Goal: Task Accomplishment & Management: Manage account settings

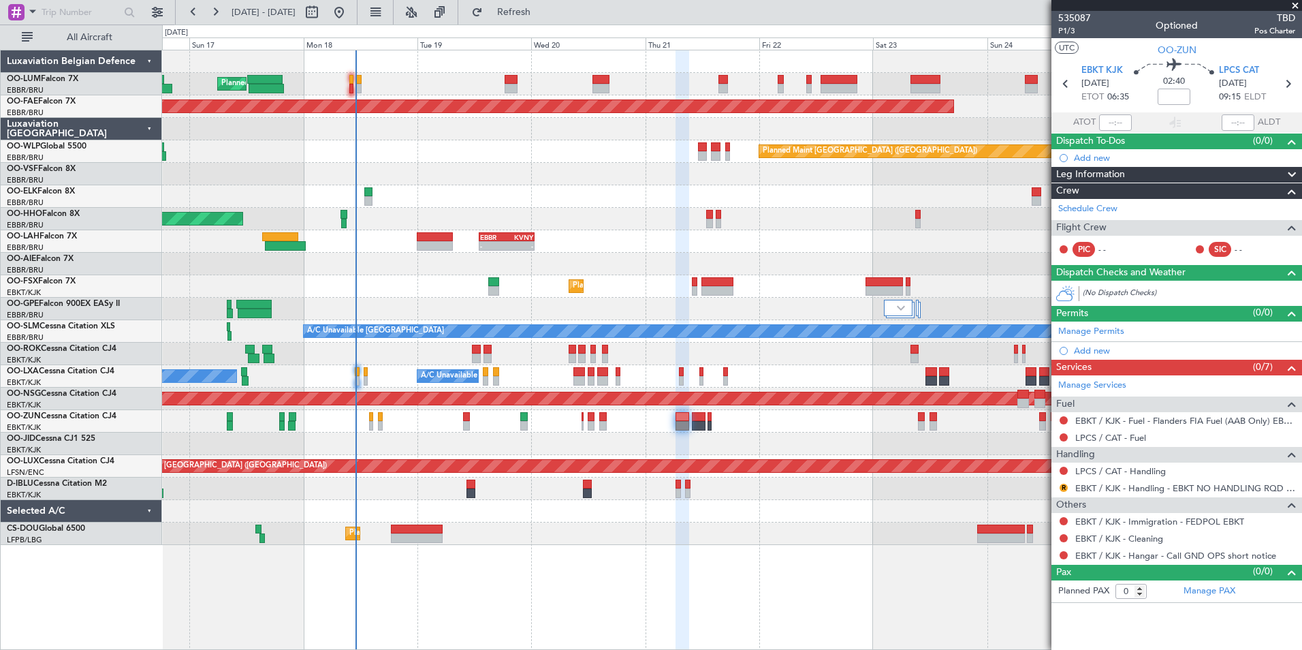
click at [1297, 7] on span at bounding box center [1296, 6] width 14 height 12
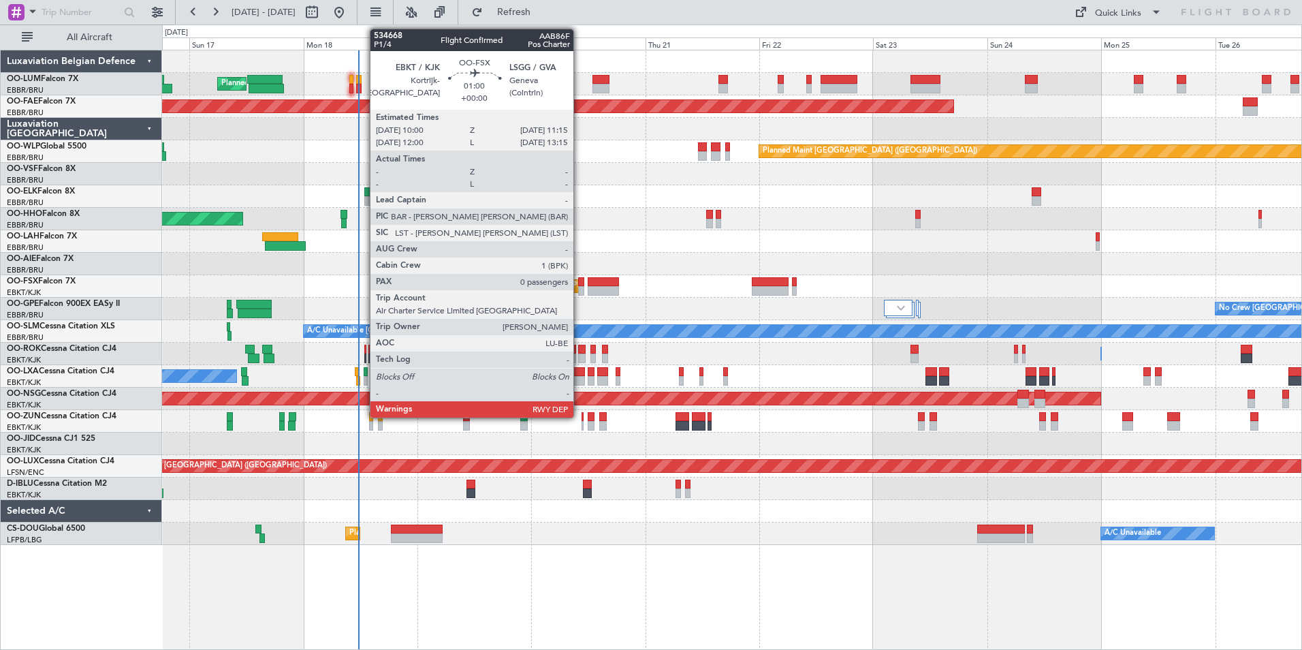
click at [580, 282] on div at bounding box center [581, 282] width 6 height 10
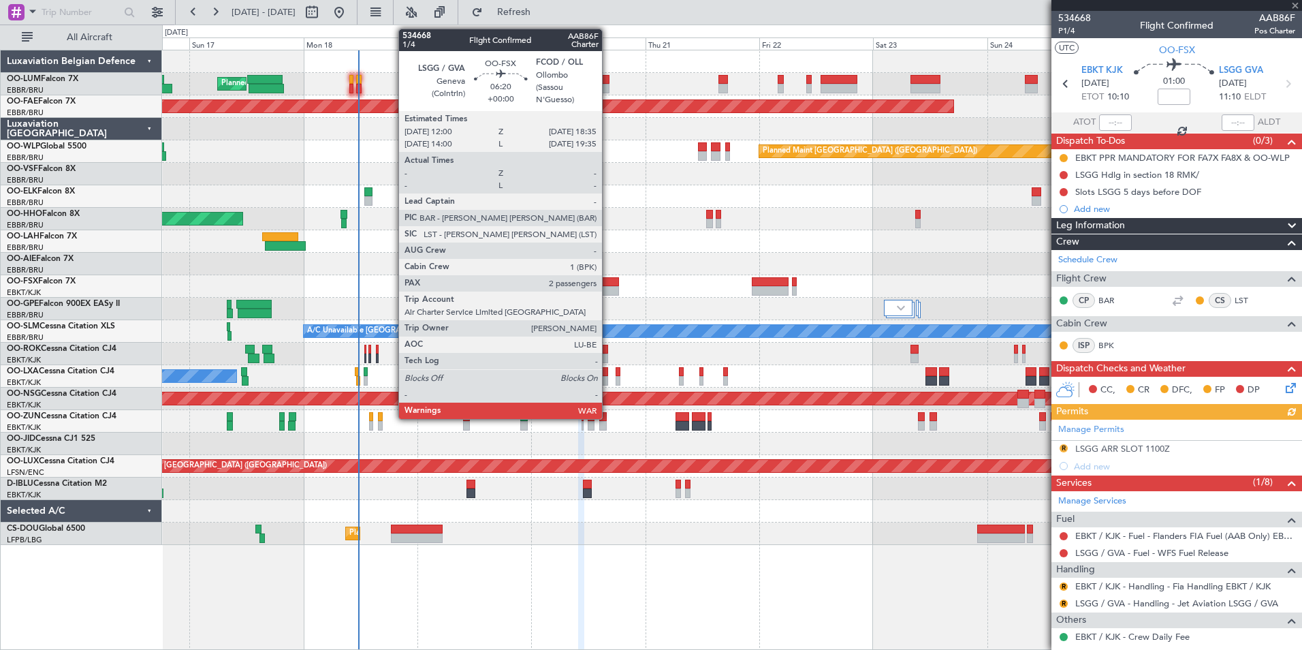
click at [607, 287] on div at bounding box center [603, 291] width 31 height 10
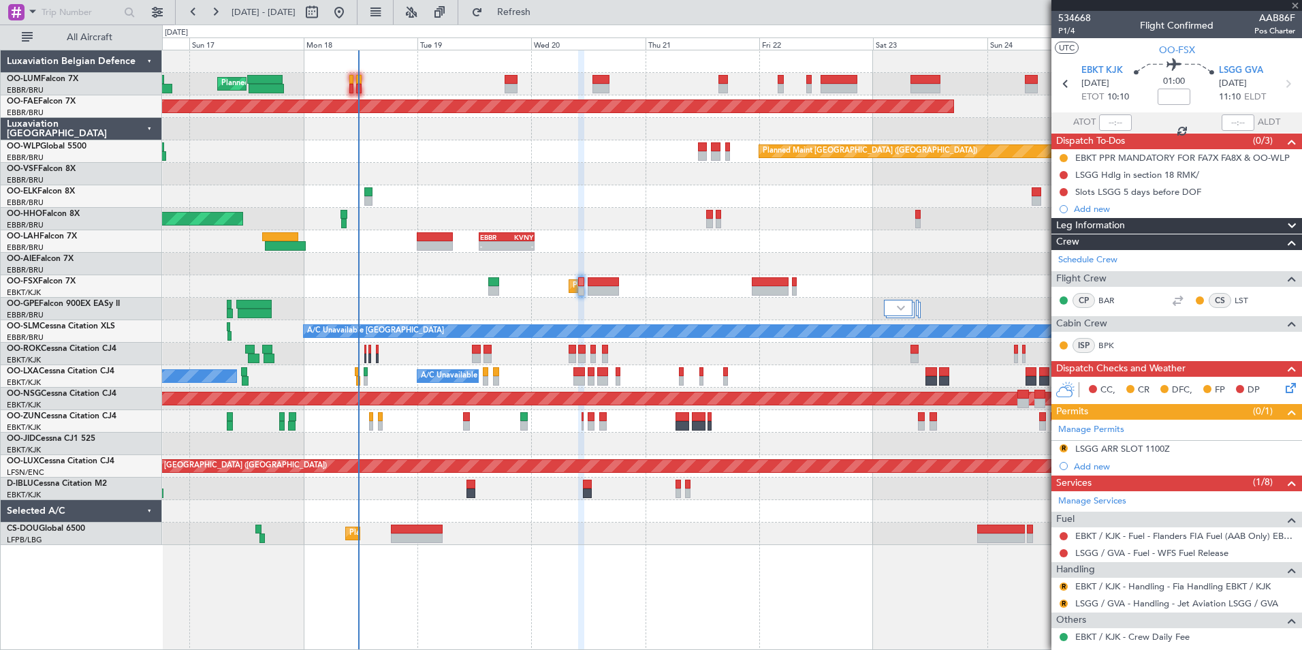
type input "2"
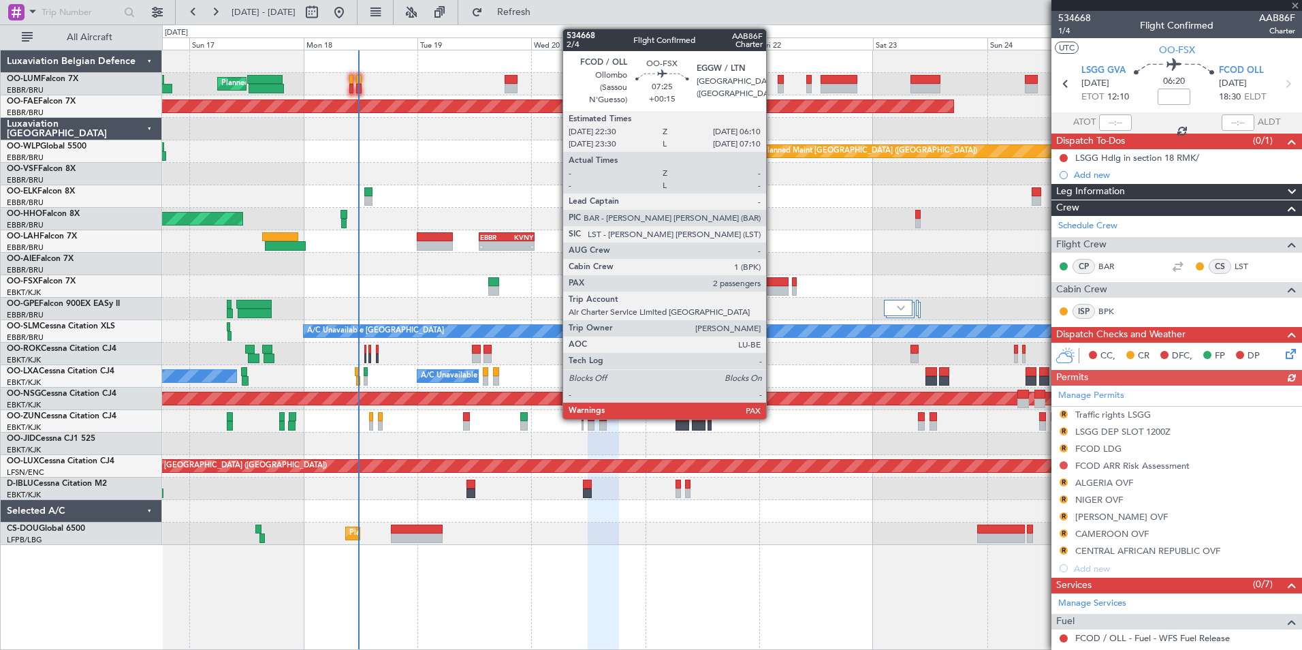
click at [772, 288] on div at bounding box center [770, 291] width 37 height 10
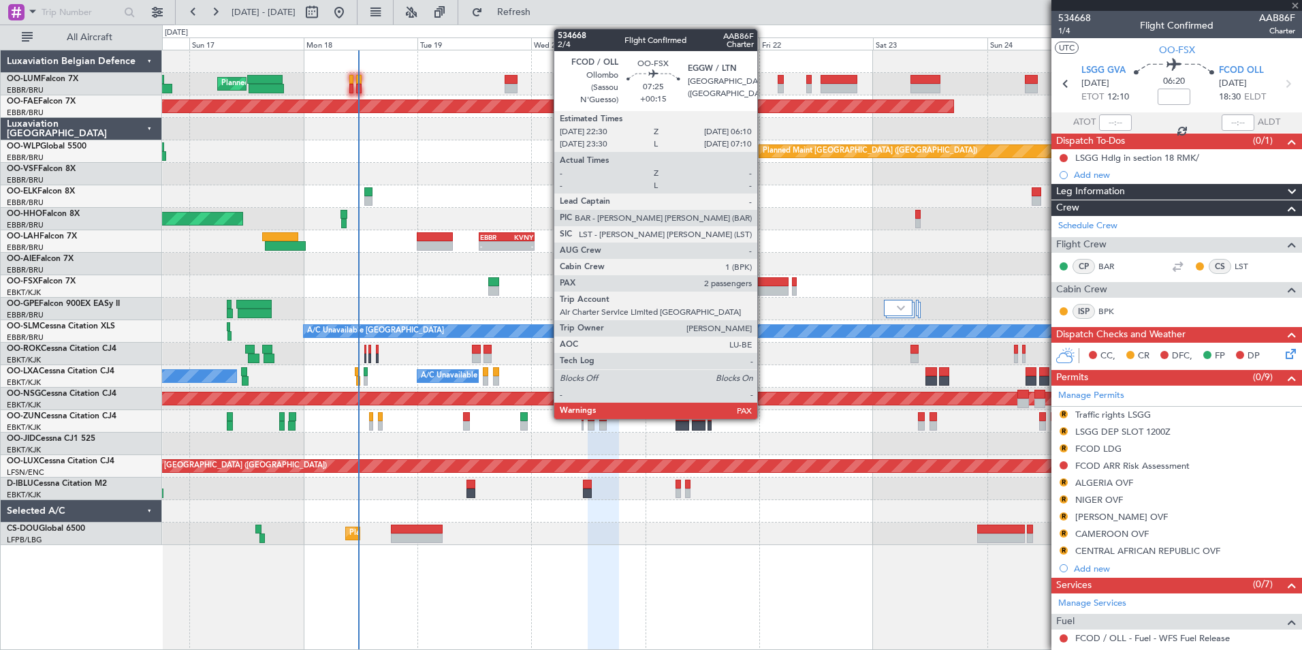
type input "+00:15"
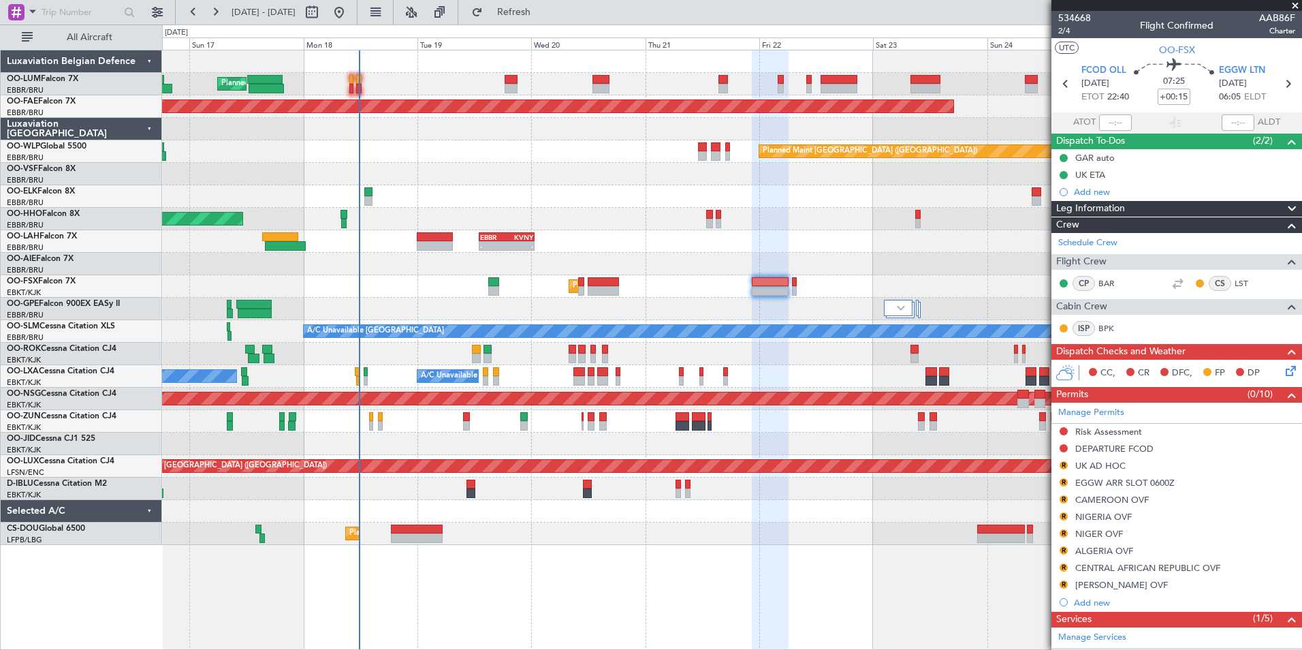
click at [1297, 1] on span at bounding box center [1296, 6] width 14 height 12
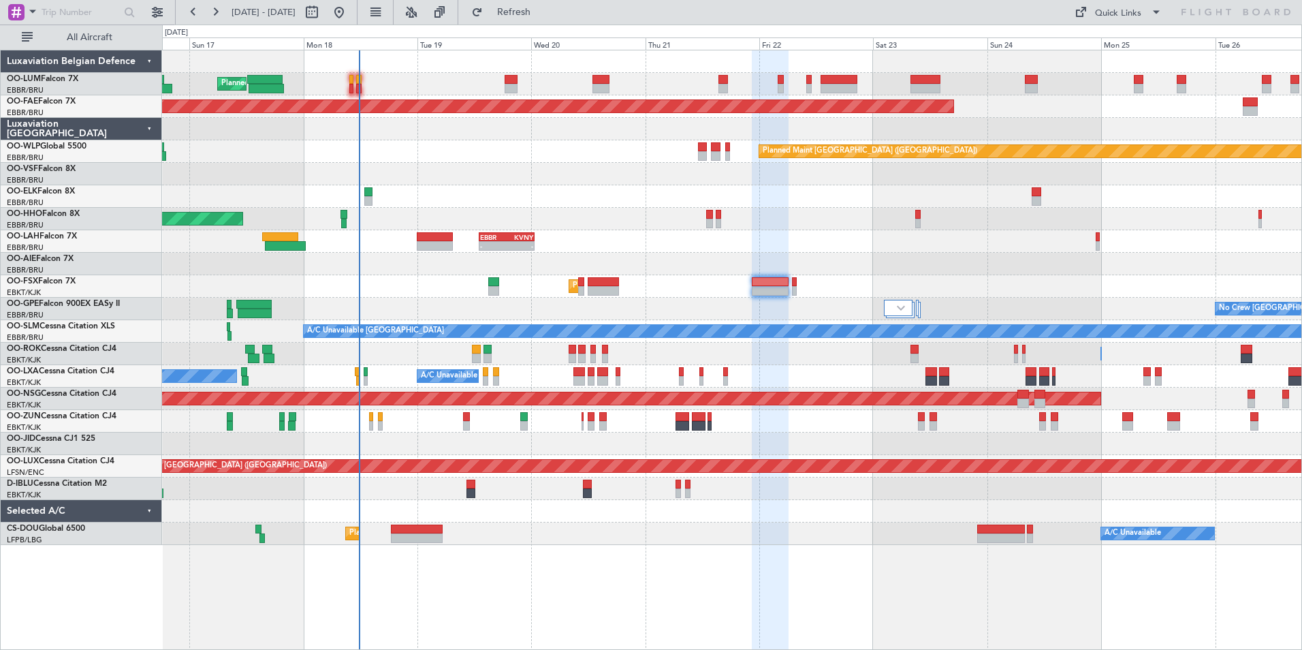
type input "0"
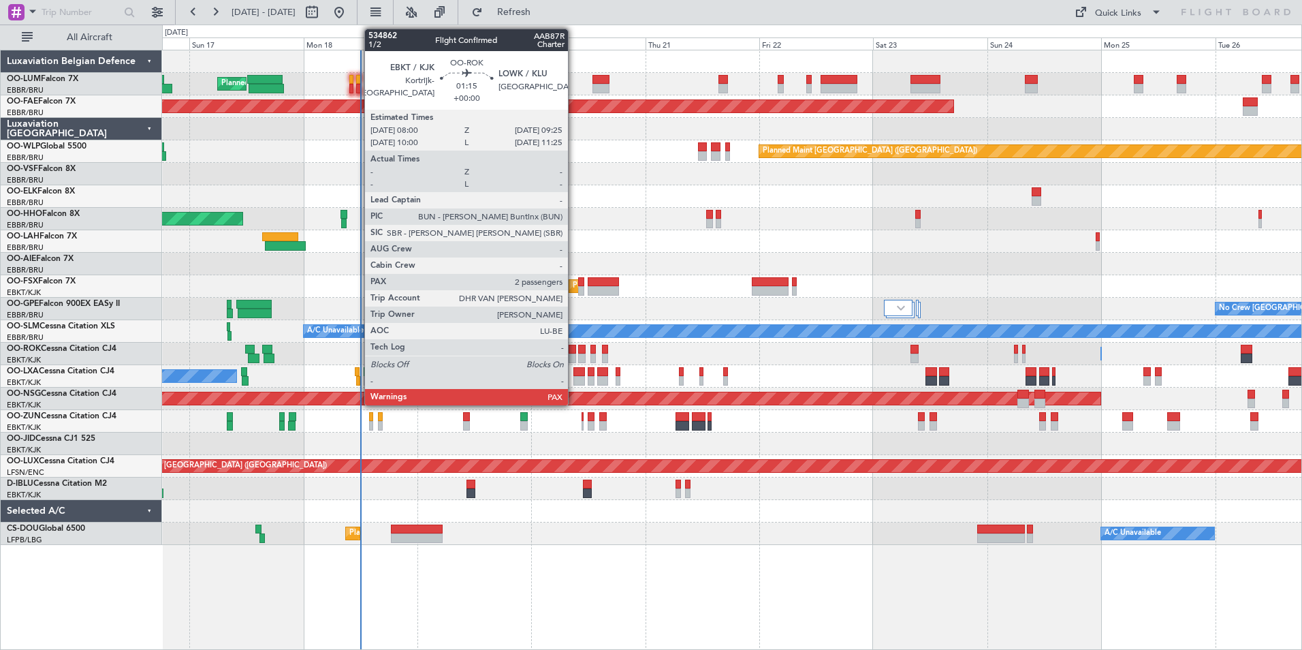
click at [574, 350] on div at bounding box center [572, 350] width 7 height 10
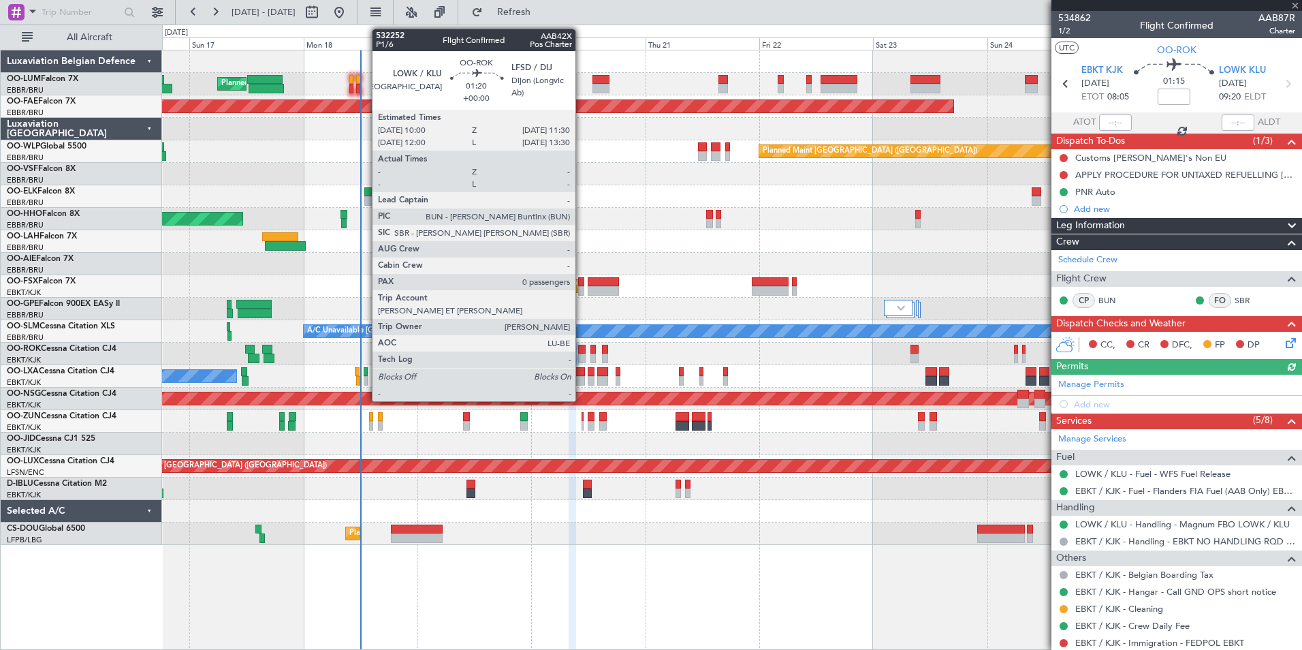
click at [582, 354] on div at bounding box center [581, 359] width 7 height 10
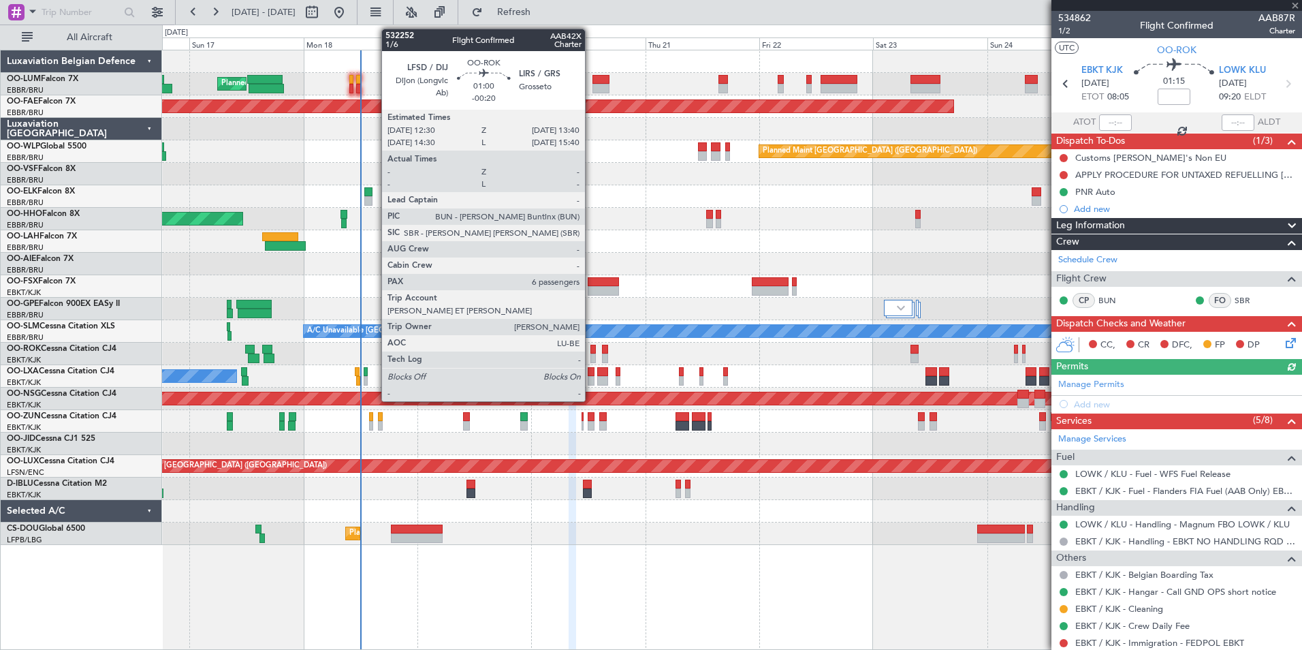
type input "0"
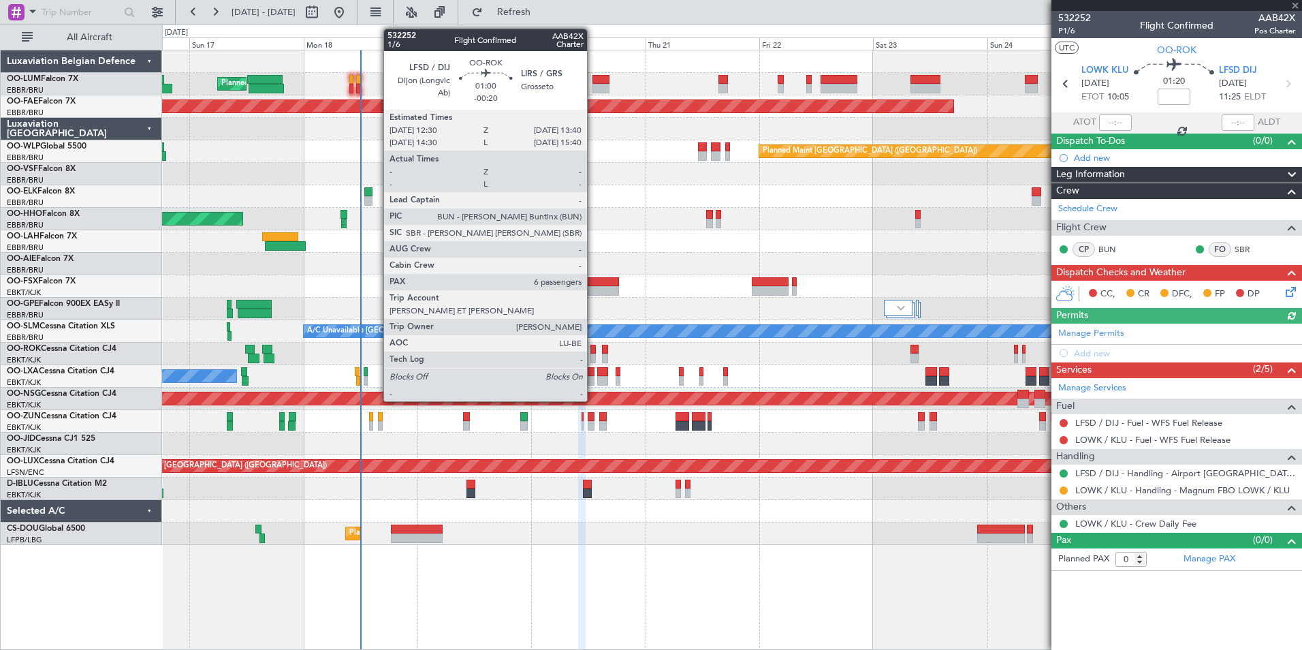
click at [593, 350] on div at bounding box center [594, 350] width 6 height 10
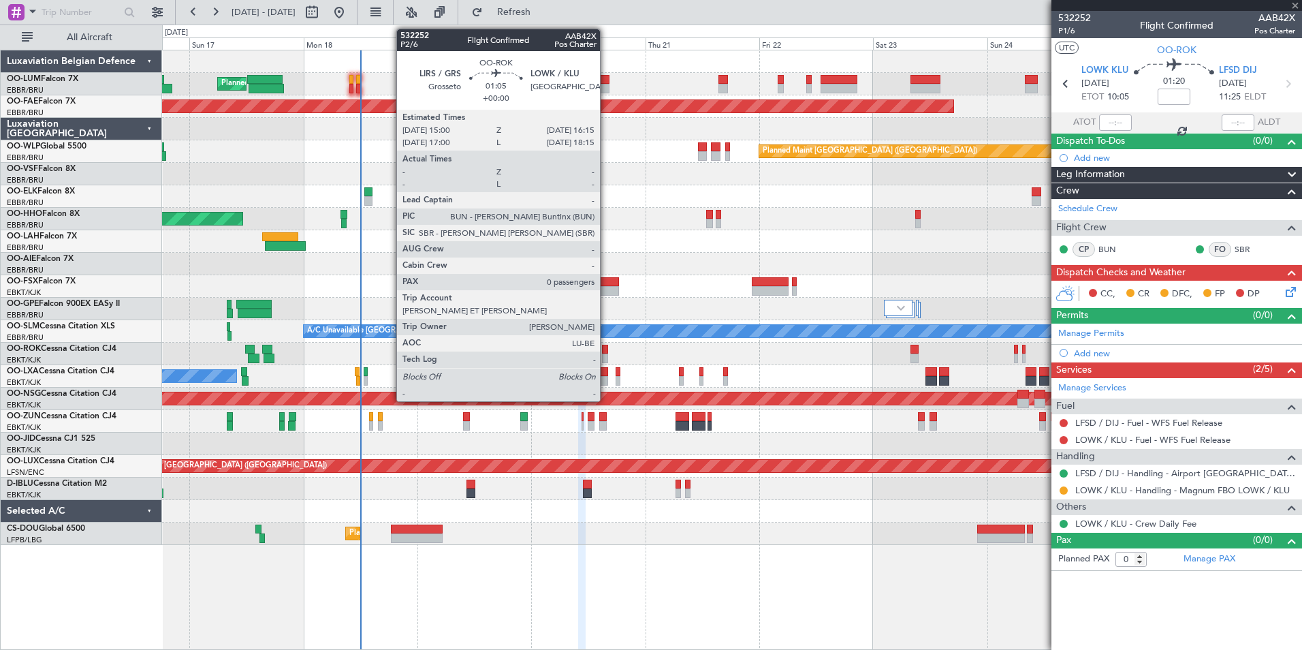
type input "-00:20"
type input "6"
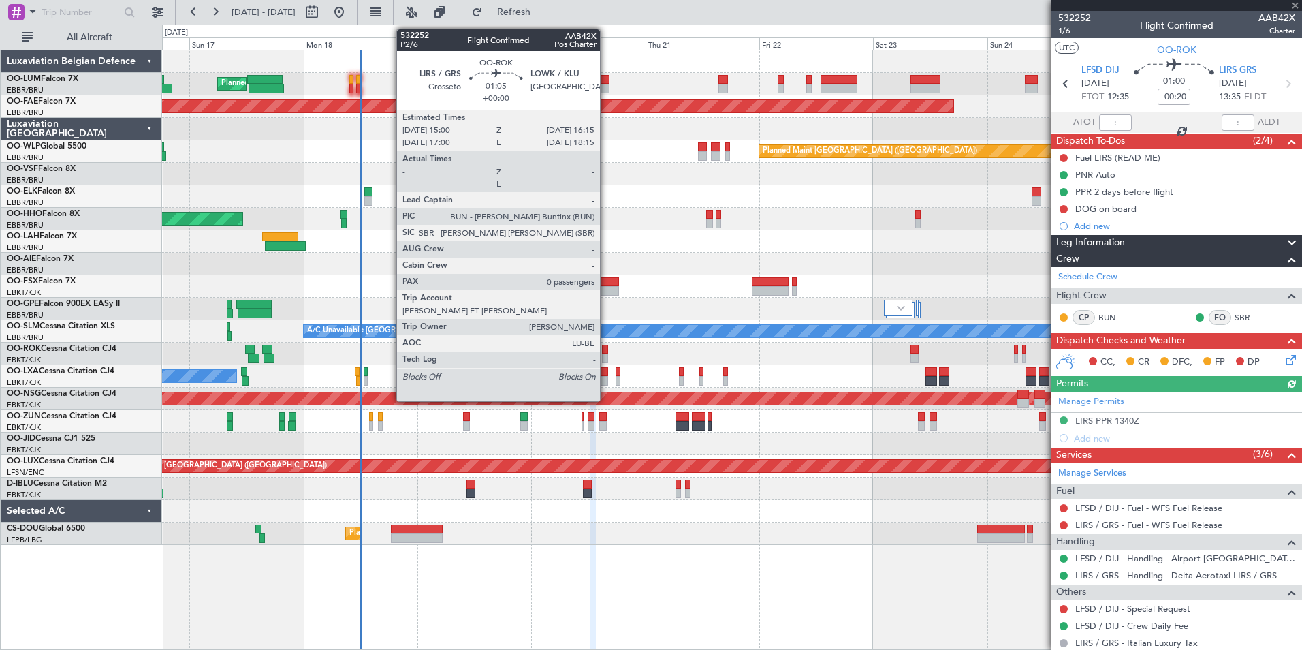
click at [606, 350] on div at bounding box center [605, 350] width 6 height 10
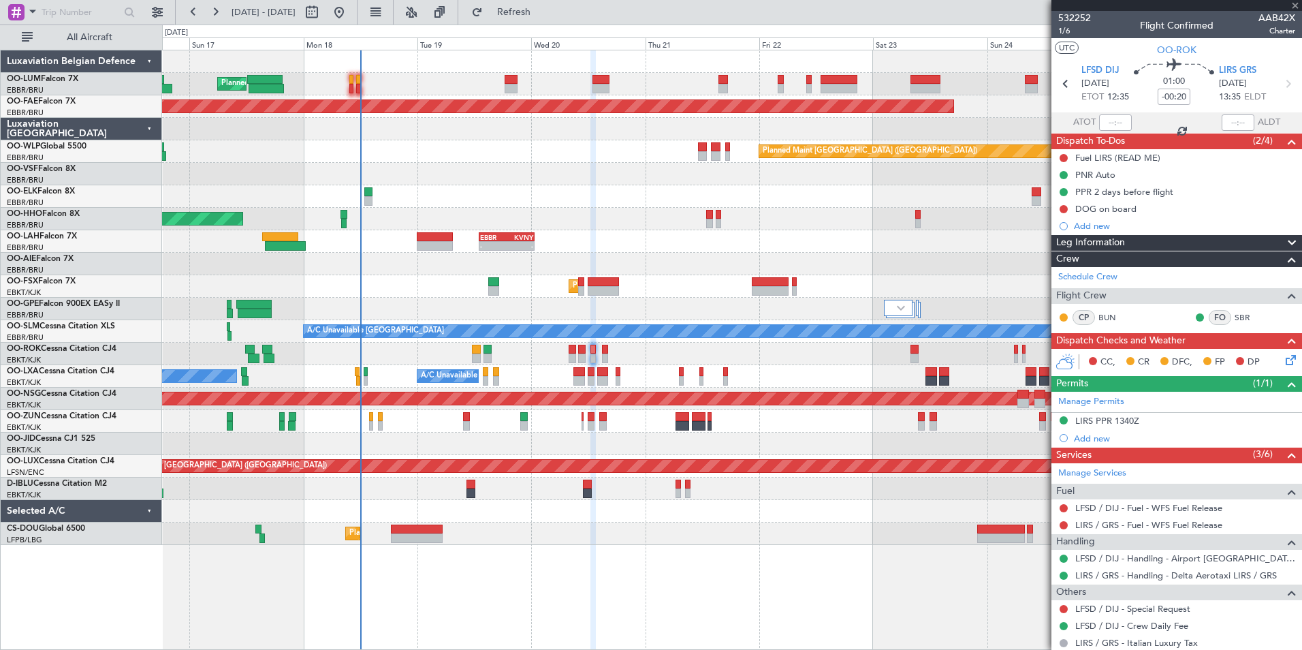
type input "0"
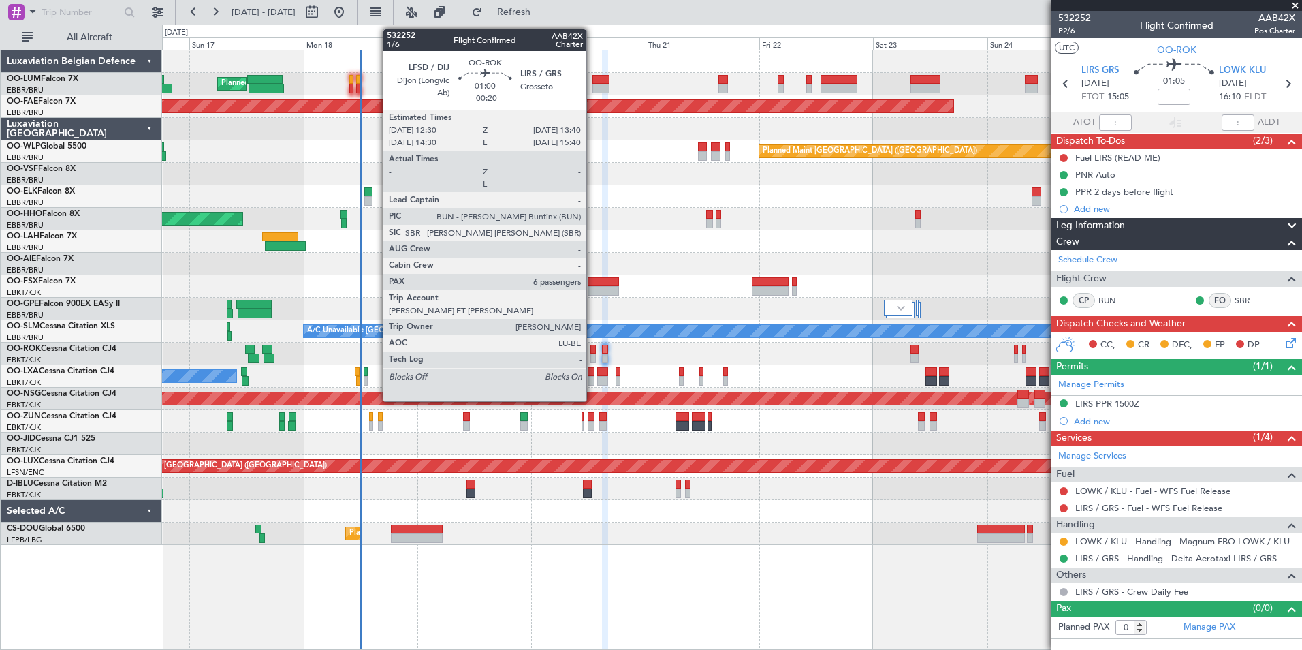
click at [595, 349] on div at bounding box center [594, 350] width 6 height 10
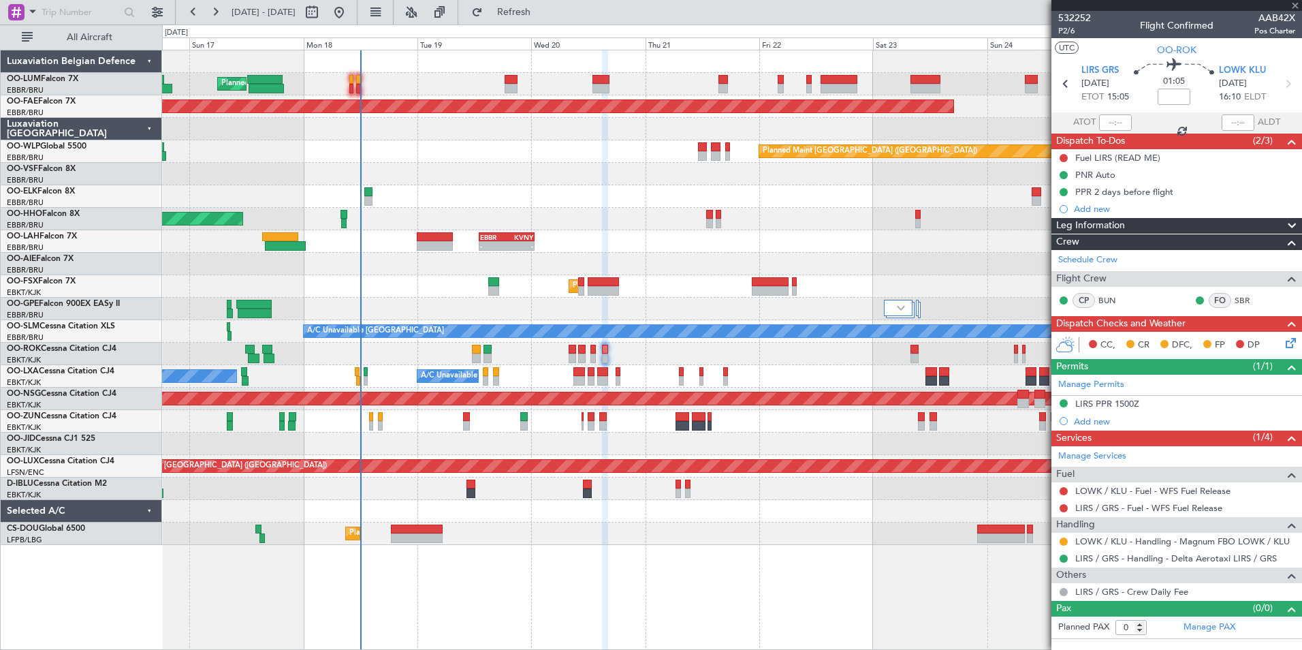
click at [595, 347] on div at bounding box center [594, 350] width 6 height 10
type input "-00:20"
type input "6"
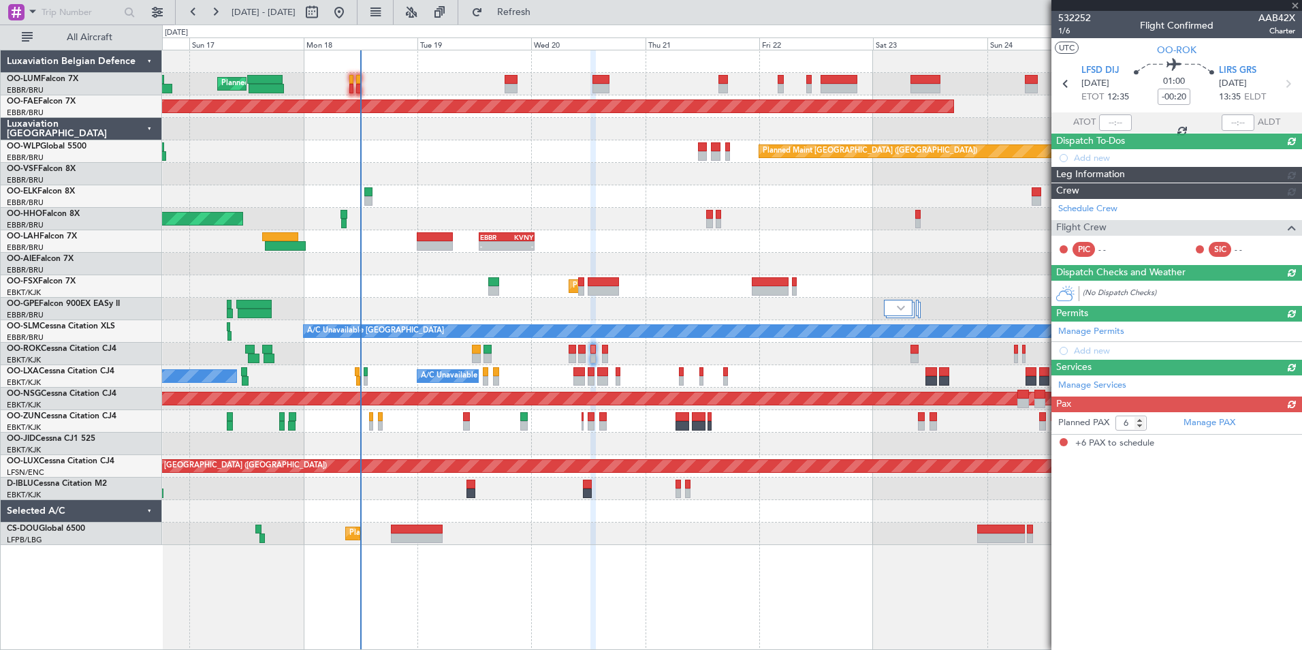
click at [1065, 312] on div "Permits (0/0)" at bounding box center [1177, 314] width 251 height 16
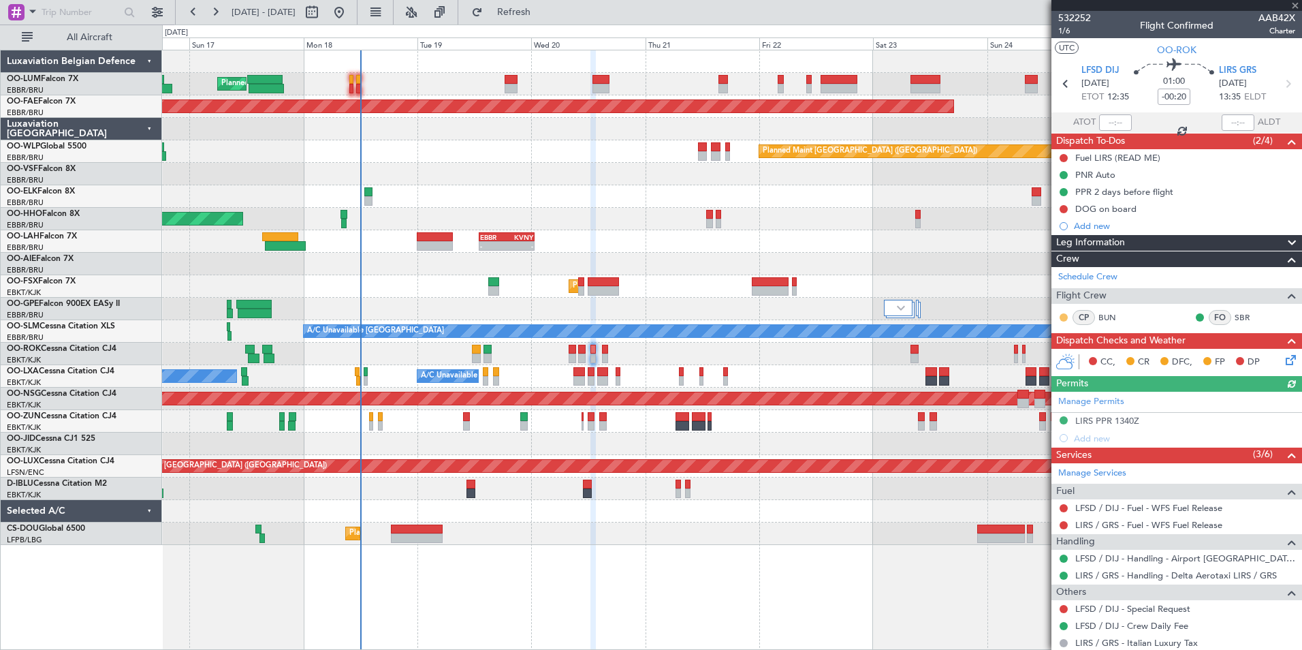
click at [1064, 315] on button at bounding box center [1064, 317] width 8 height 8
click at [1047, 358] on span "Acknowledged" at bounding box center [1067, 357] width 60 height 14
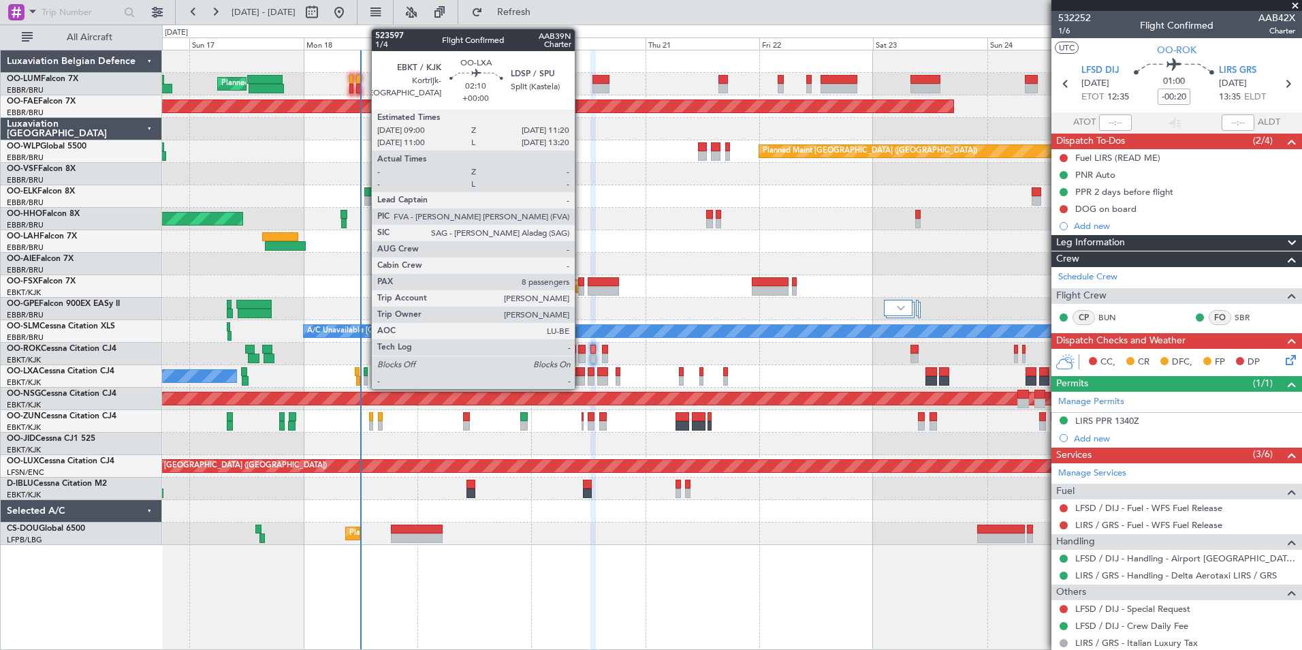
click at [581, 373] on div at bounding box center [580, 372] width 12 height 10
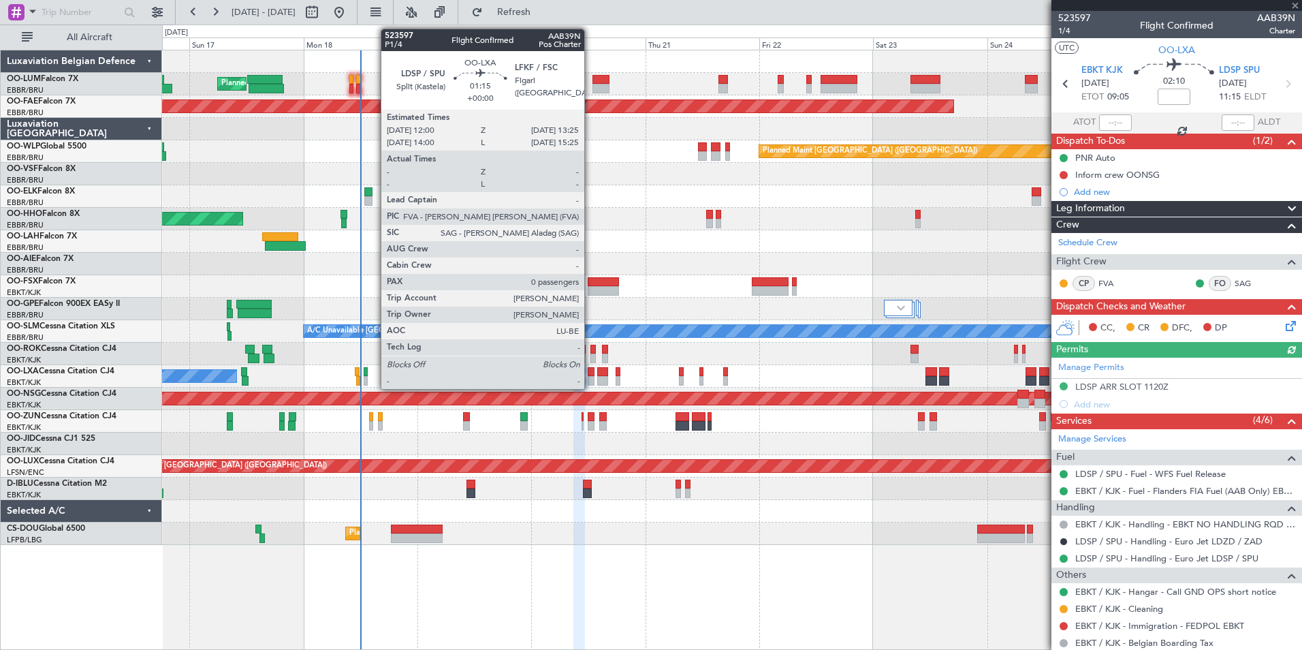
click at [592, 373] on div at bounding box center [591, 372] width 7 height 10
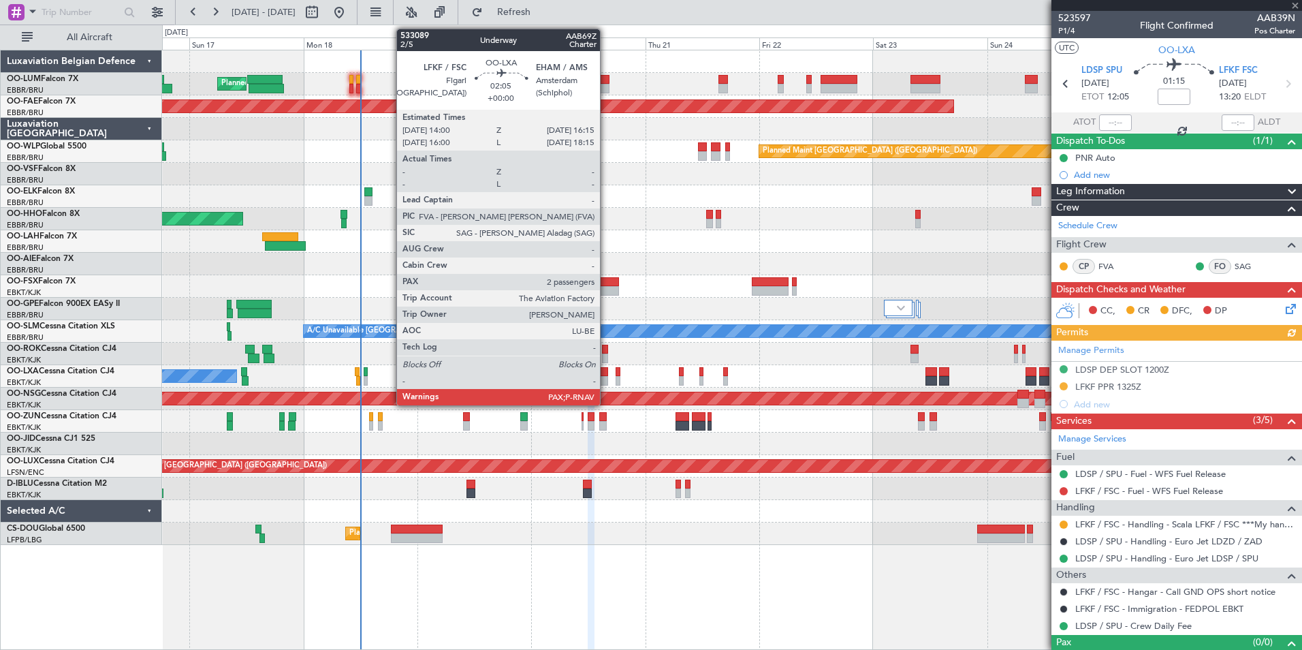
click at [606, 373] on div at bounding box center [602, 372] width 11 height 10
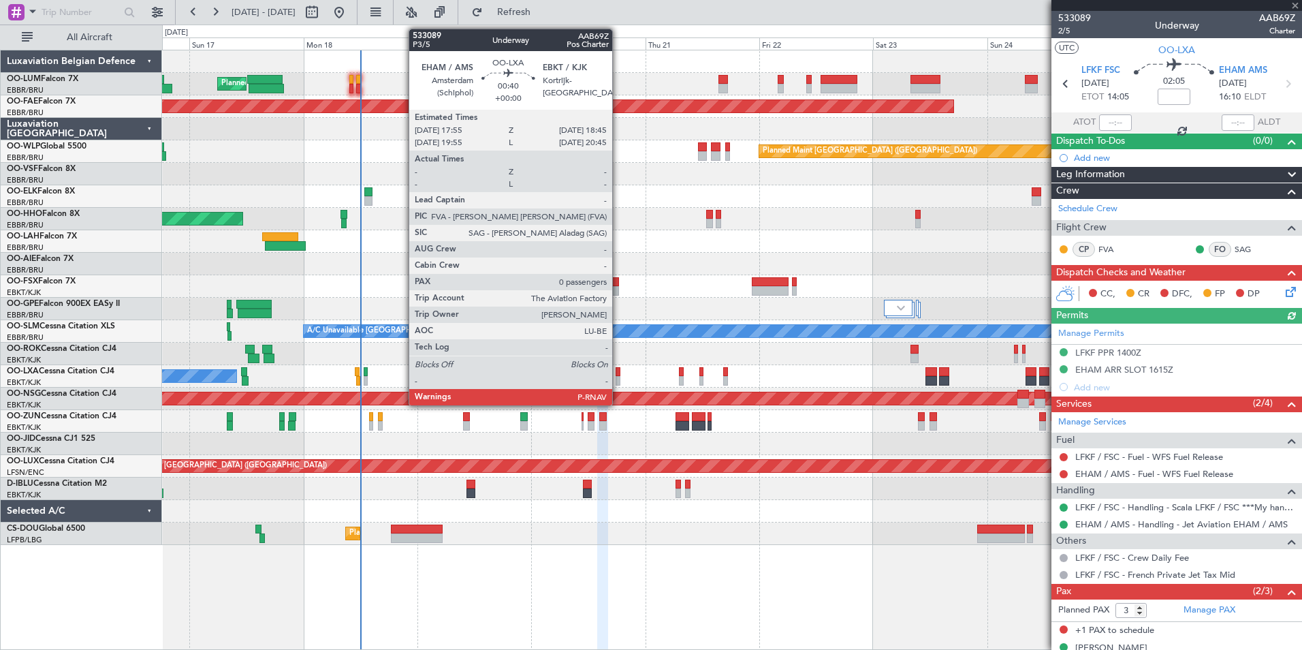
click at [620, 374] on div "No Crew Chambery ([GEOGRAPHIC_DATA]) A/C Unavailable [GEOGRAPHIC_DATA] ([GEOGRA…" at bounding box center [732, 376] width 1140 height 22
click at [618, 376] on div at bounding box center [618, 381] width 4 height 10
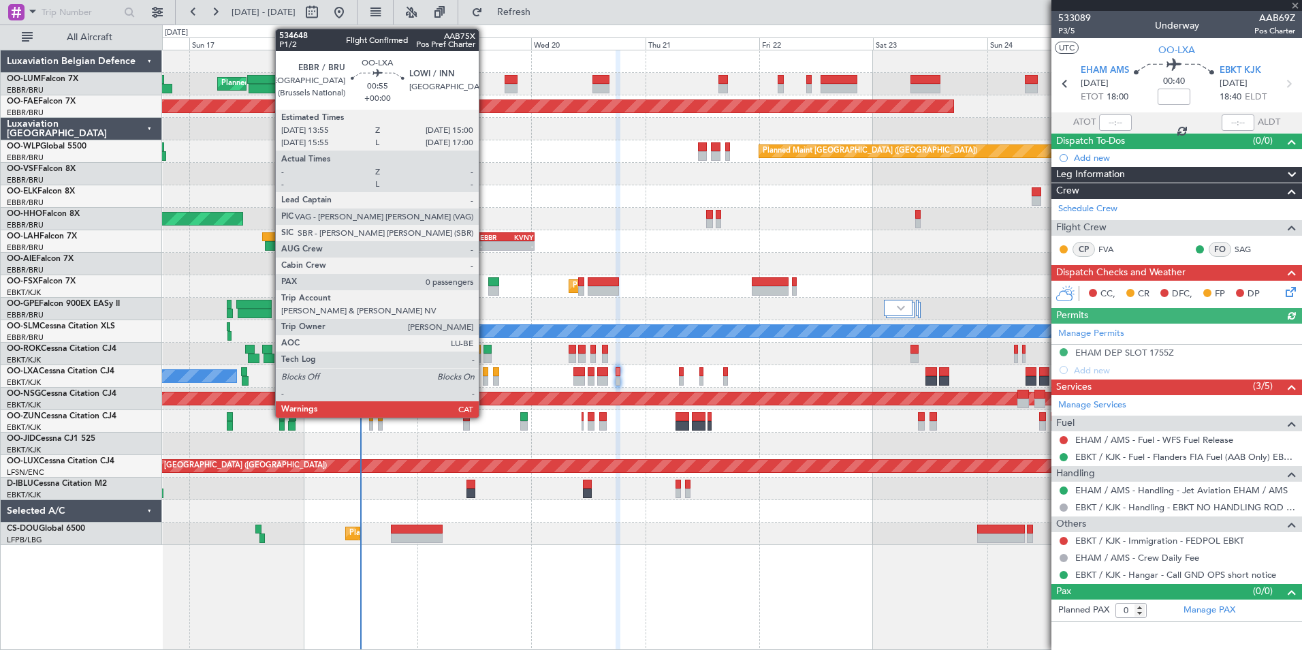
click at [486, 375] on div at bounding box center [485, 372] width 5 height 10
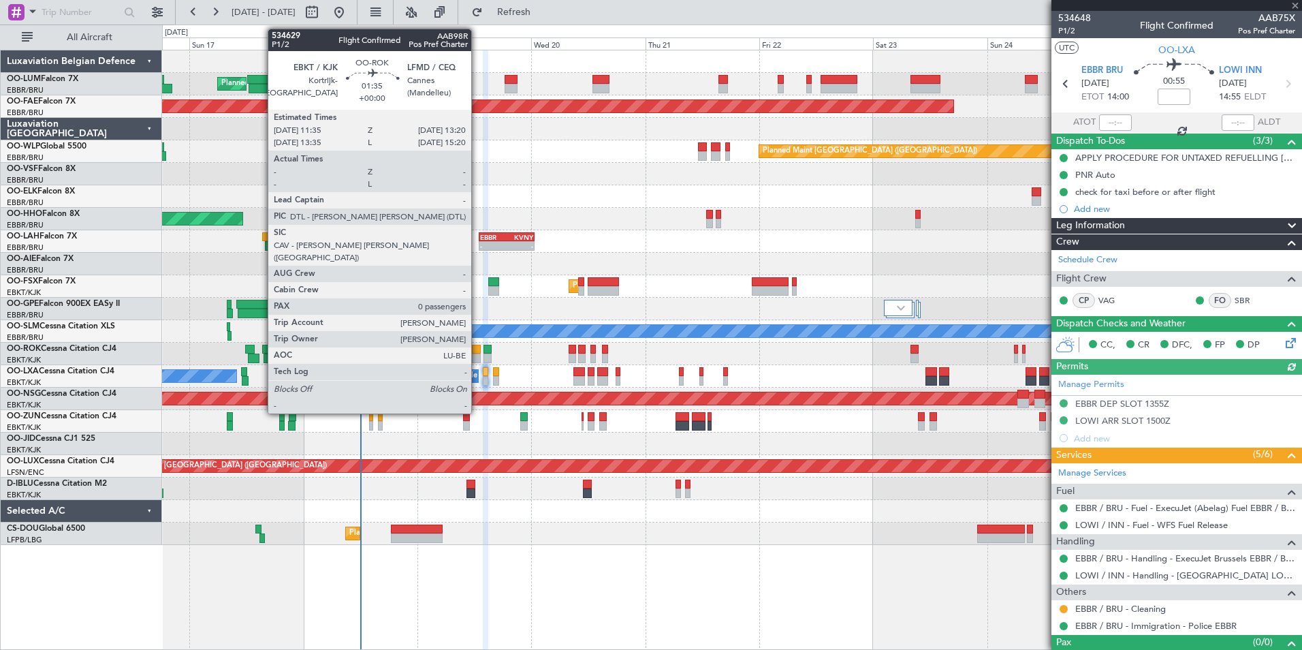
click at [477, 349] on div at bounding box center [476, 350] width 9 height 10
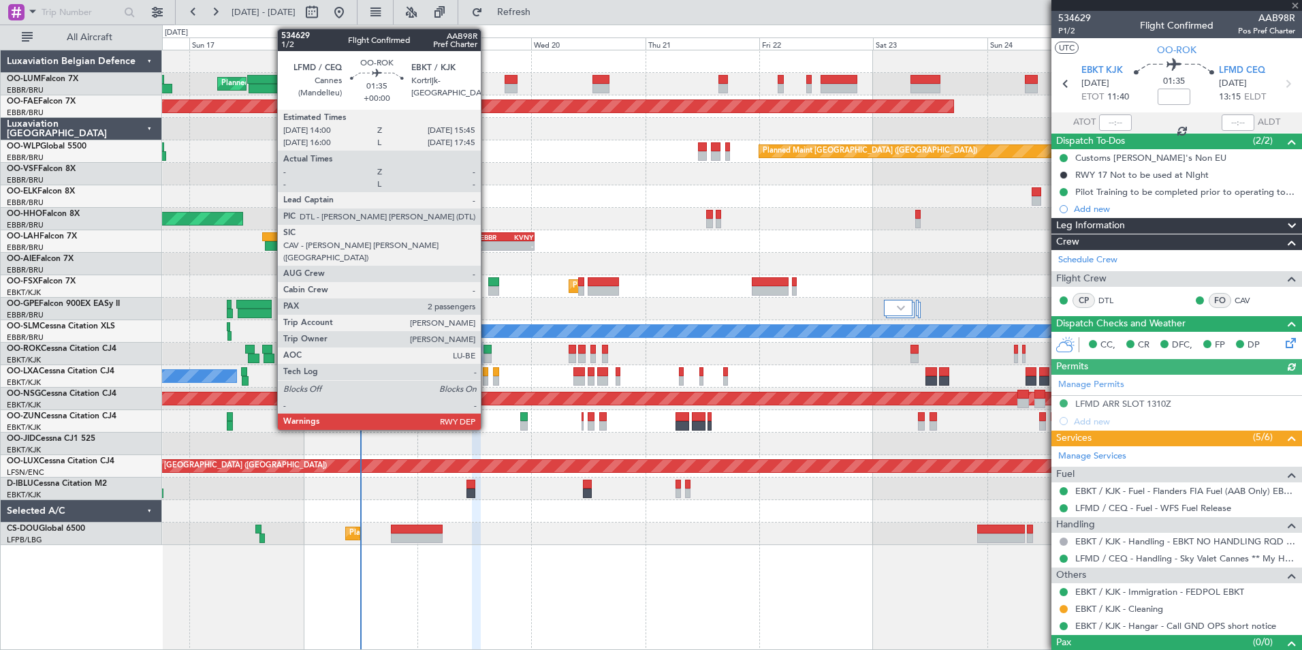
click at [488, 349] on div at bounding box center [488, 350] width 9 height 10
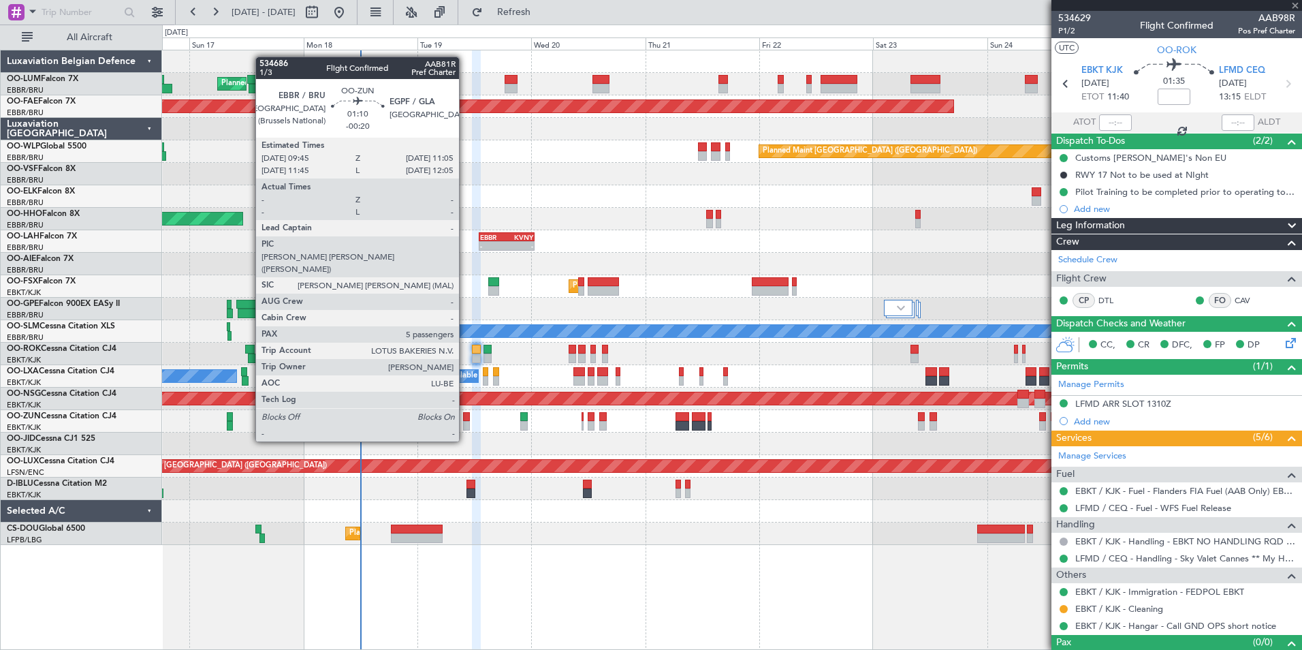
type input "2"
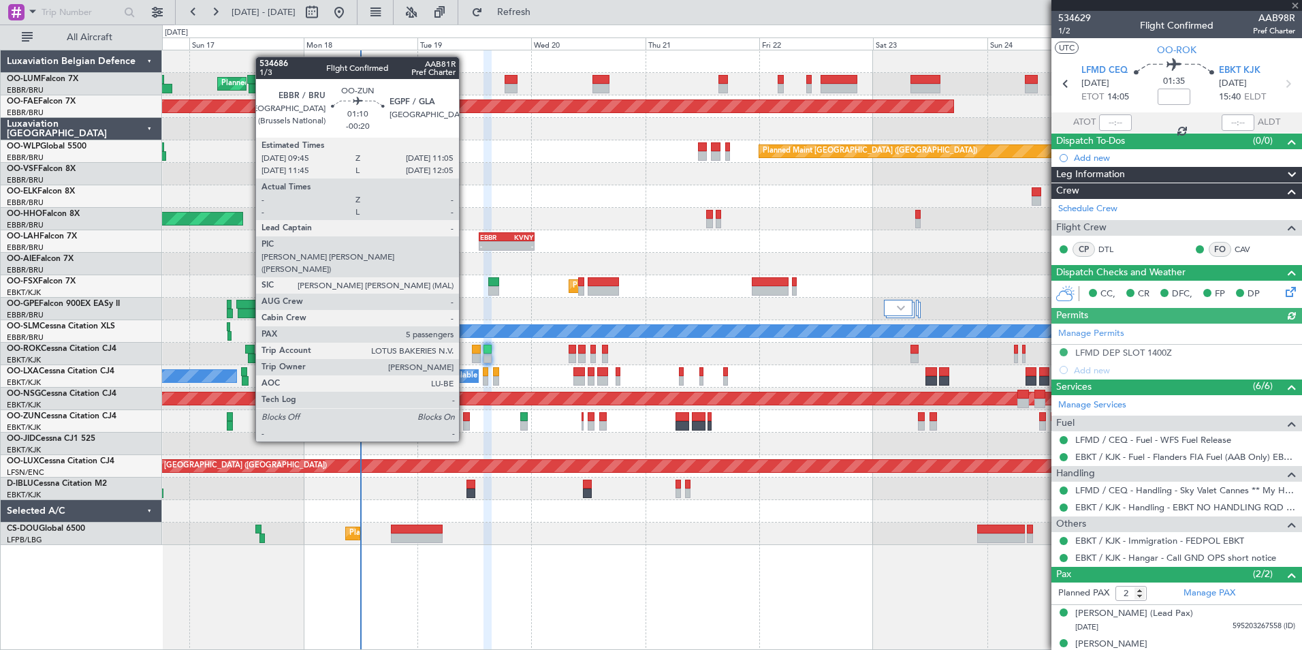
click at [466, 418] on div at bounding box center [466, 417] width 7 height 10
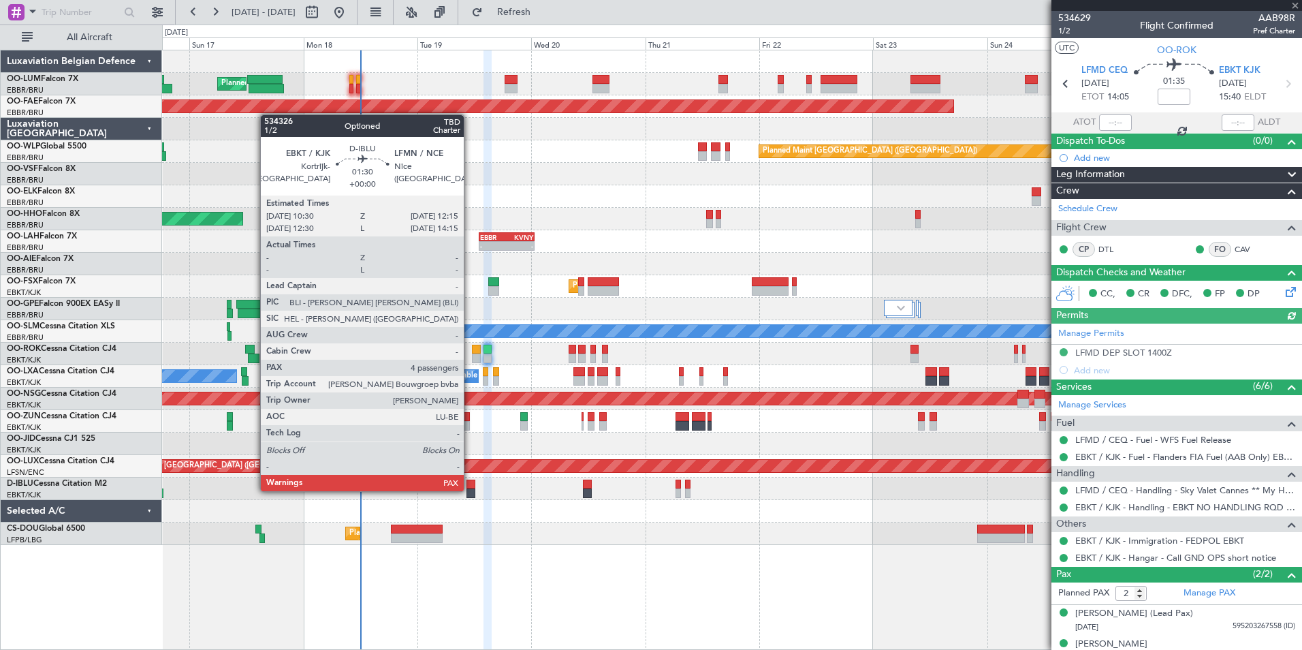
type input "-00:20"
type input "5"
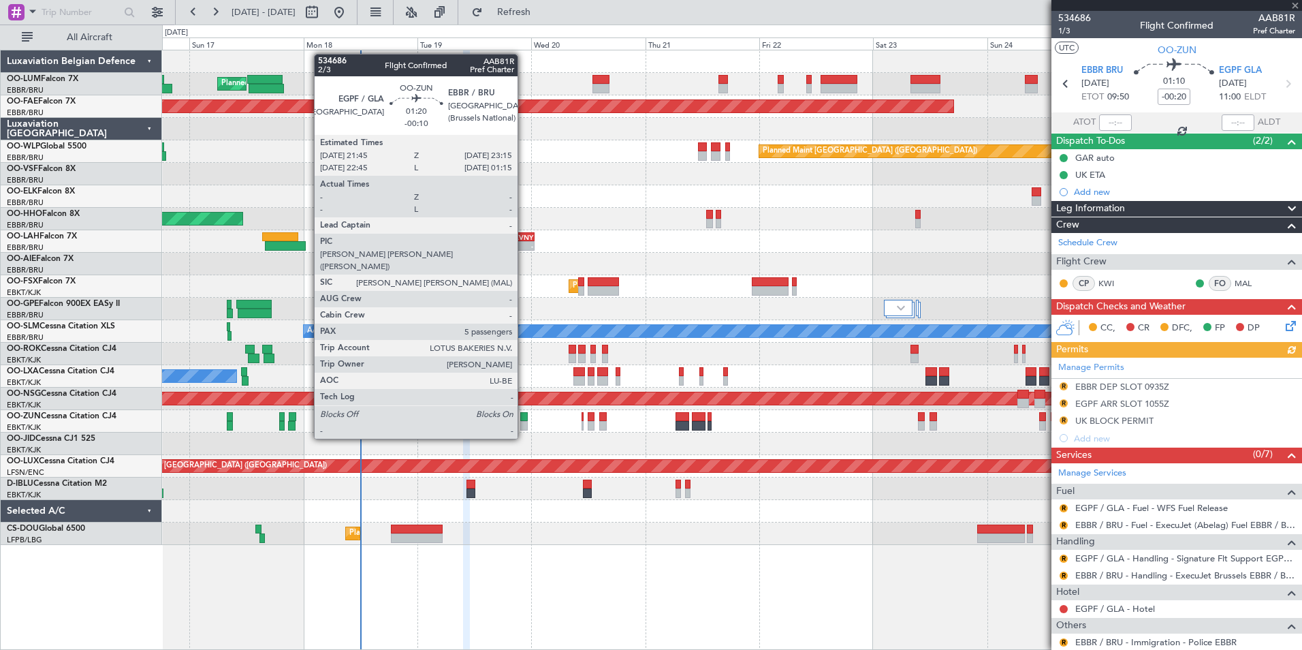
click at [524, 414] on div at bounding box center [523, 417] width 7 height 10
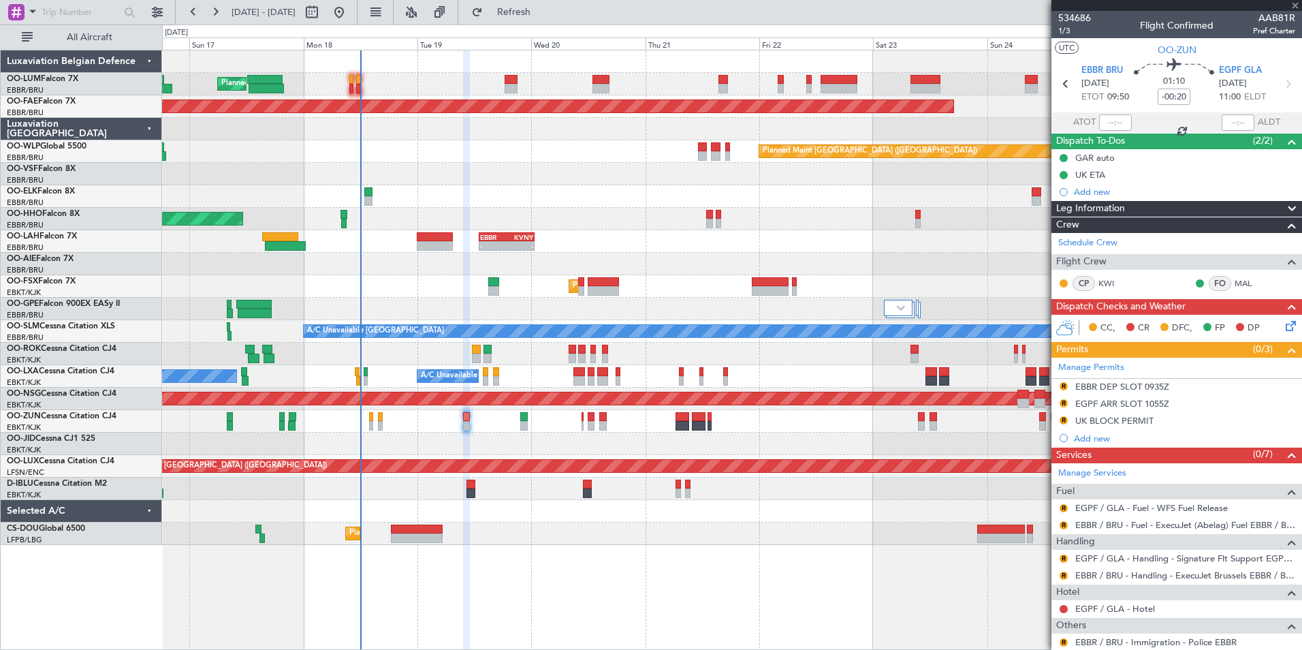
type input "-00:10"
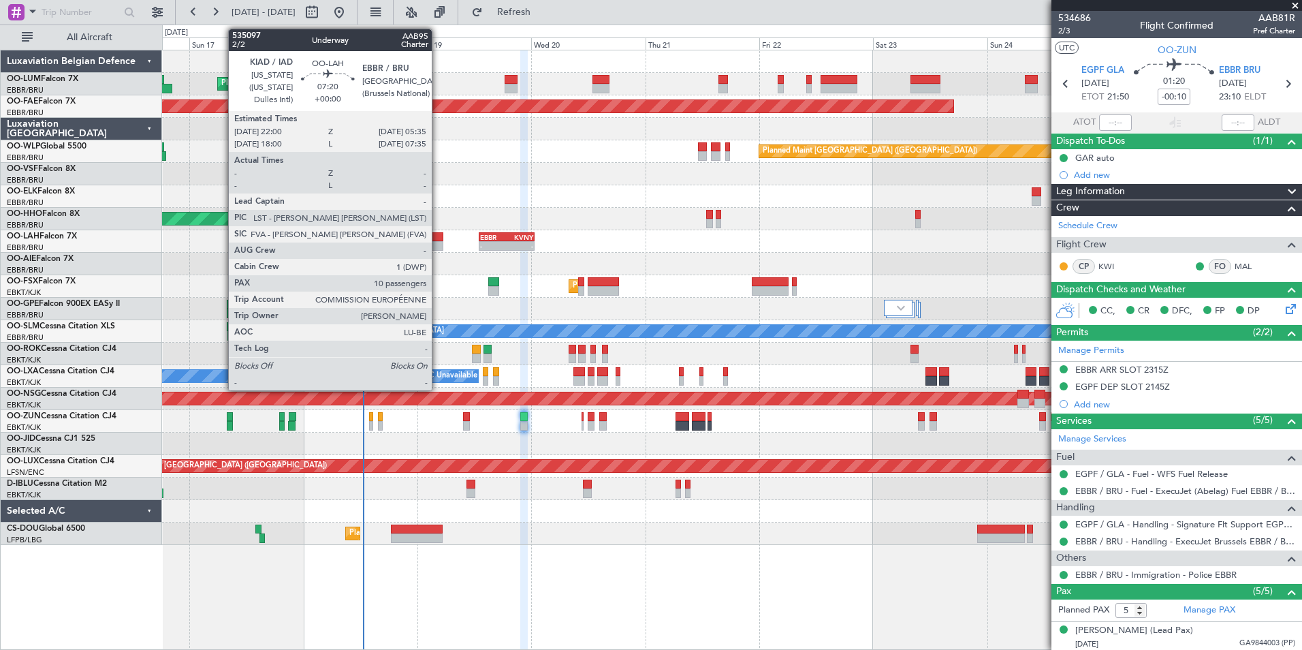
click at [433, 247] on div at bounding box center [425, 246] width 36 height 10
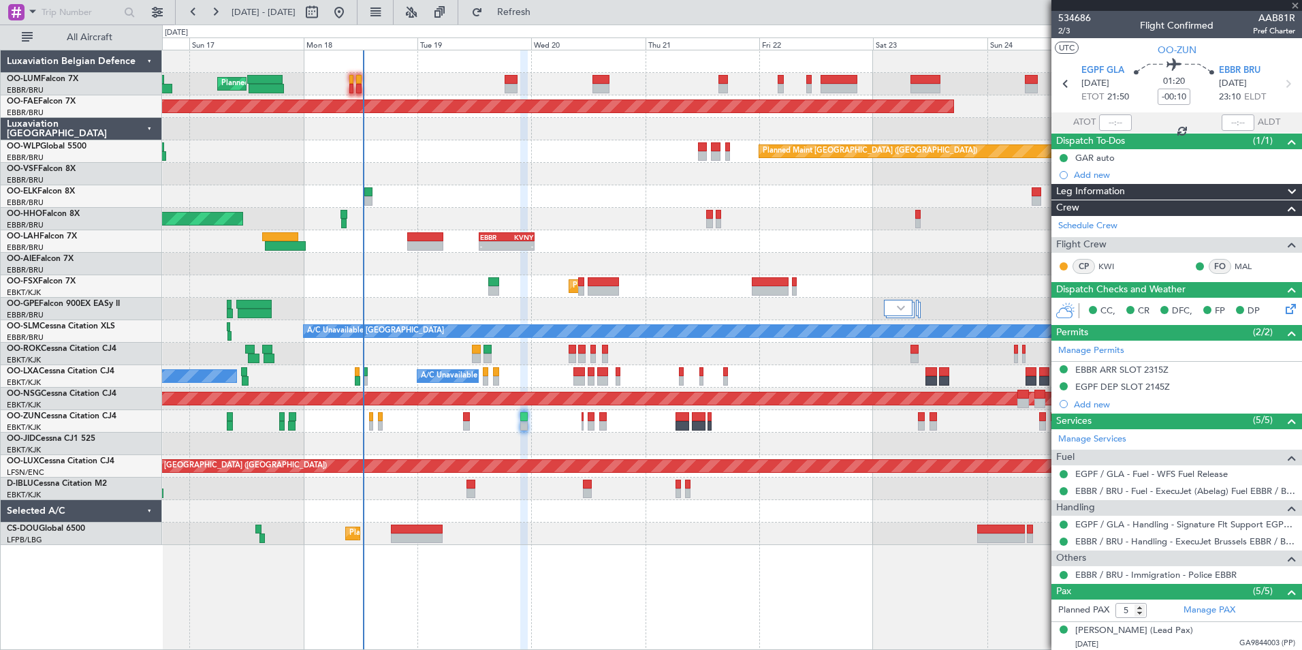
type input "10"
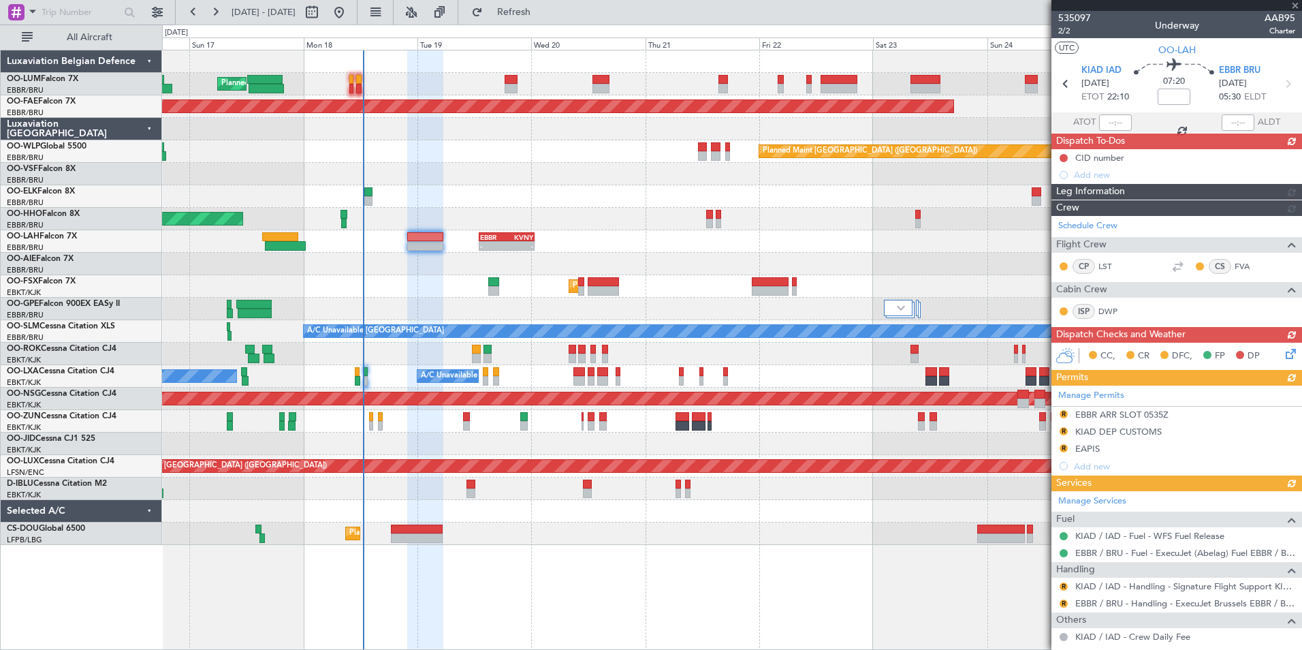
click at [1065, 265] on div "Schedule Crew Flight Crew CP LST CS FVA Cabin Crew ISP DWP" at bounding box center [1177, 271] width 251 height 110
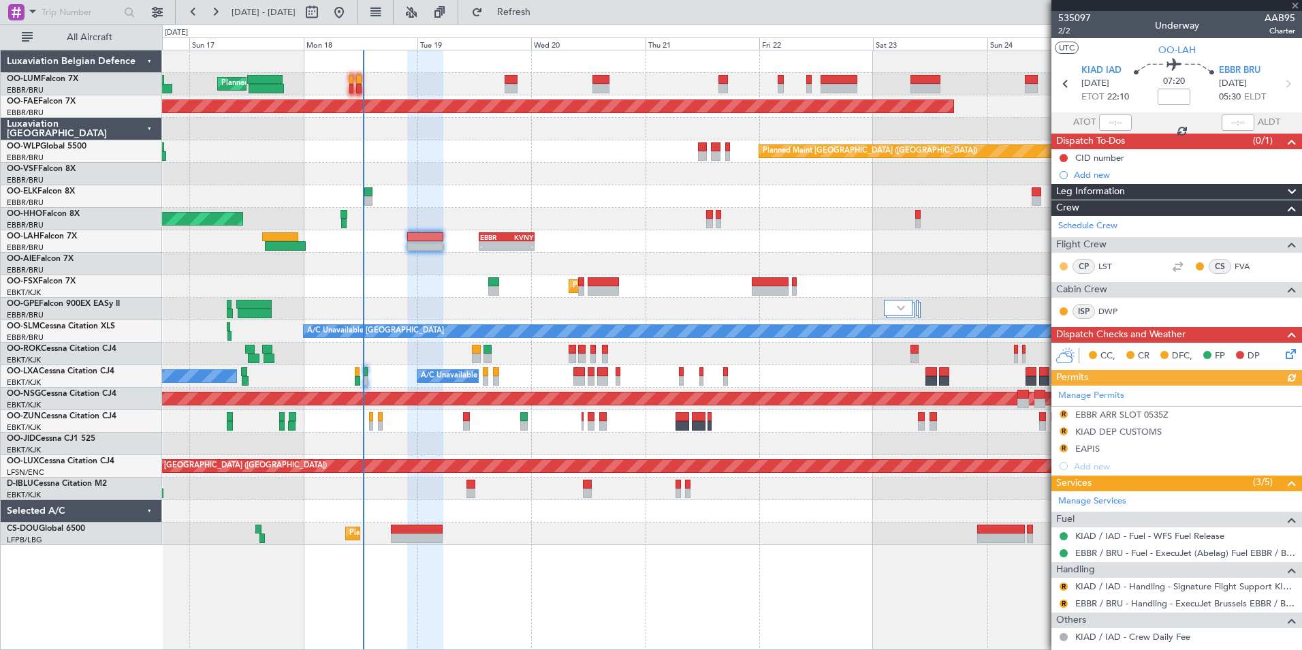
click at [1064, 266] on button at bounding box center [1064, 266] width 8 height 8
click at [1056, 304] on mat-tooltip-component "Unread Changes" at bounding box center [1065, 288] width 82 height 36
click at [1064, 308] on button at bounding box center [1064, 311] width 8 height 8
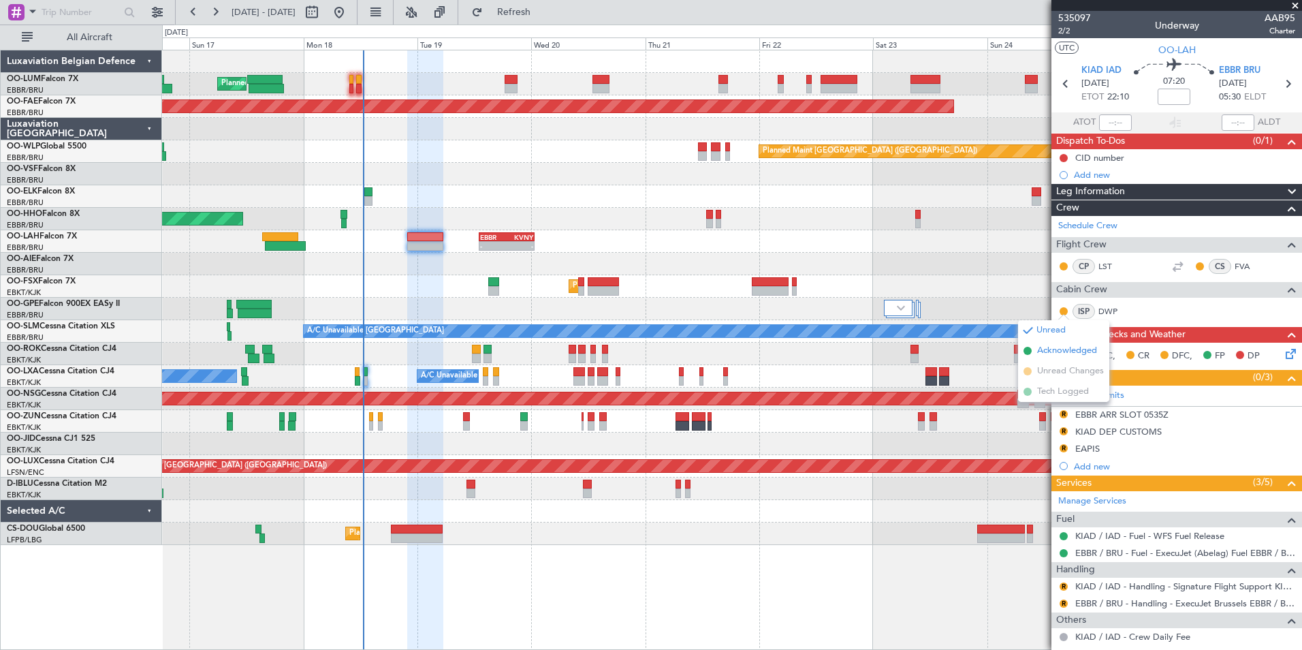
click at [1039, 354] on span "Acknowledged" at bounding box center [1067, 351] width 60 height 14
click at [1196, 266] on button at bounding box center [1200, 266] width 8 height 8
click at [1065, 267] on button at bounding box center [1064, 266] width 8 height 8
click at [1028, 309] on span at bounding box center [1028, 306] width 8 height 8
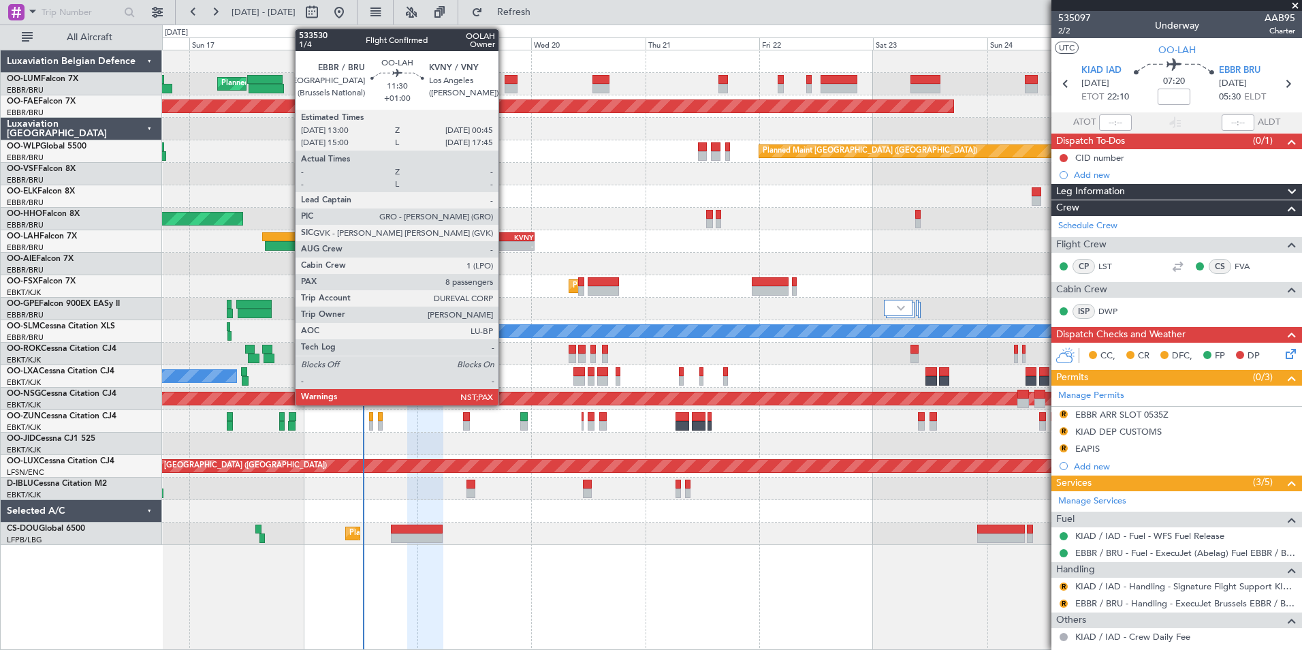
click at [505, 242] on div "-" at bounding box center [493, 246] width 27 height 8
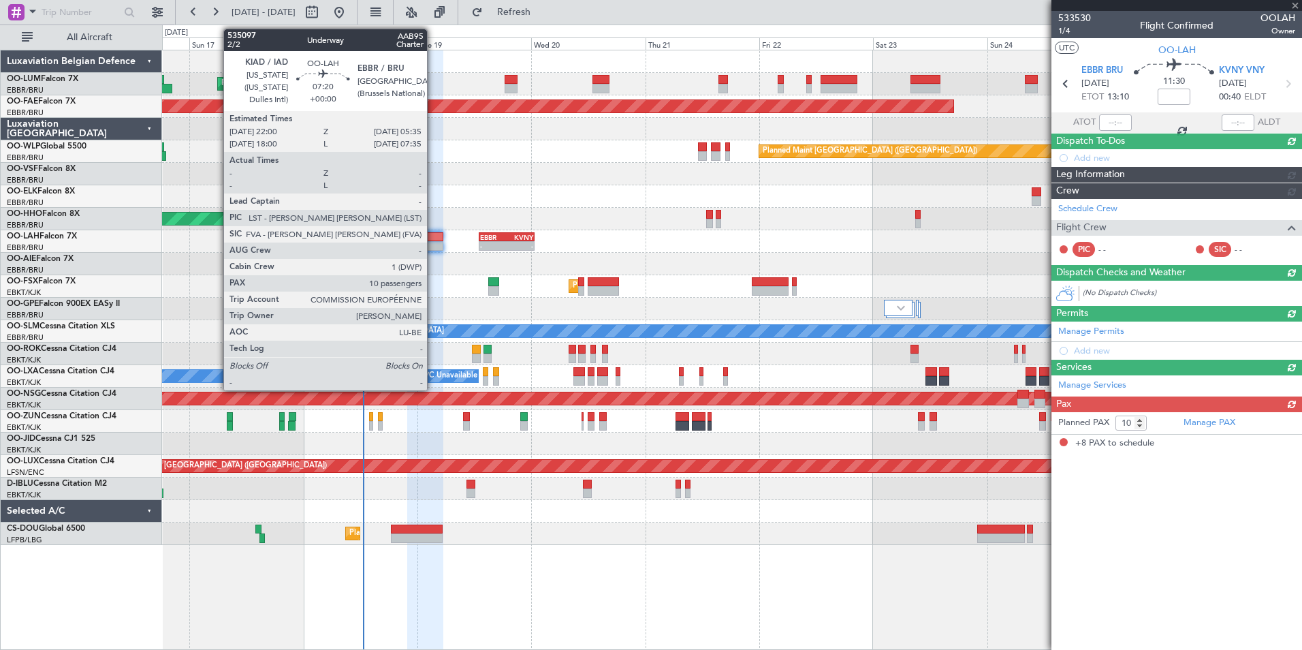
type input "+01:00"
type input "8"
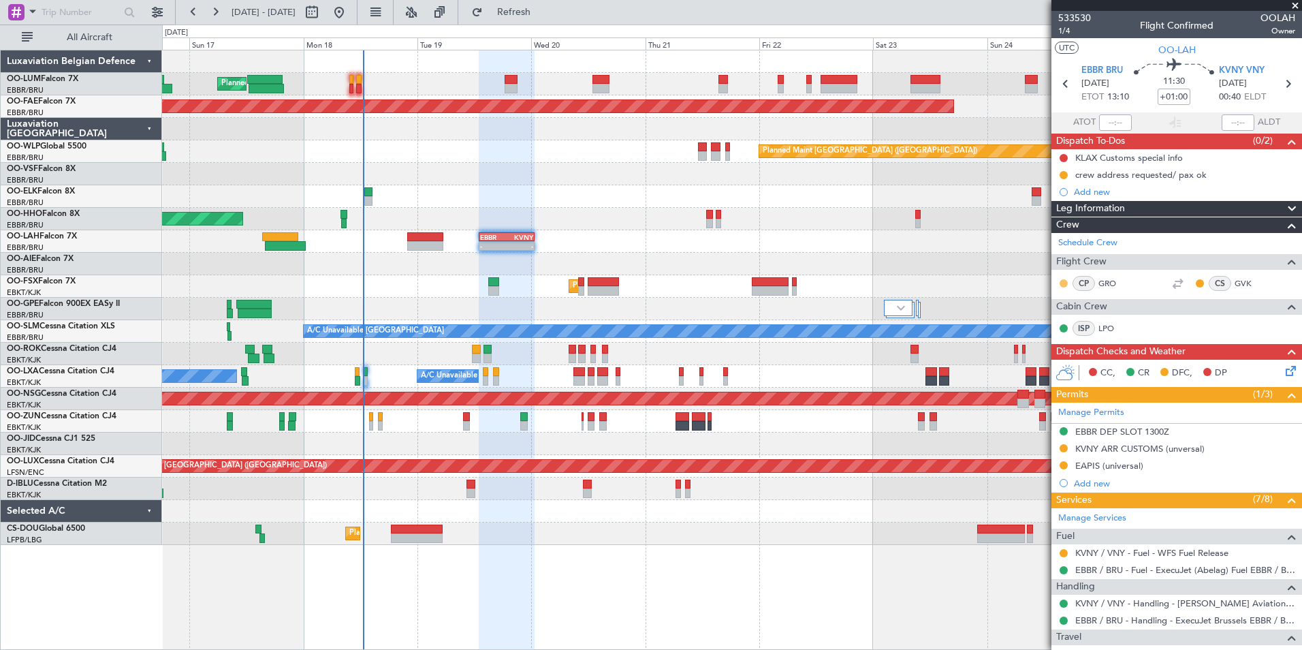
click at [1065, 283] on button at bounding box center [1064, 283] width 8 height 8
click at [1028, 322] on span at bounding box center [1028, 323] width 8 height 8
click at [1196, 281] on button at bounding box center [1200, 283] width 8 height 8
click at [1155, 321] on span at bounding box center [1154, 323] width 8 height 8
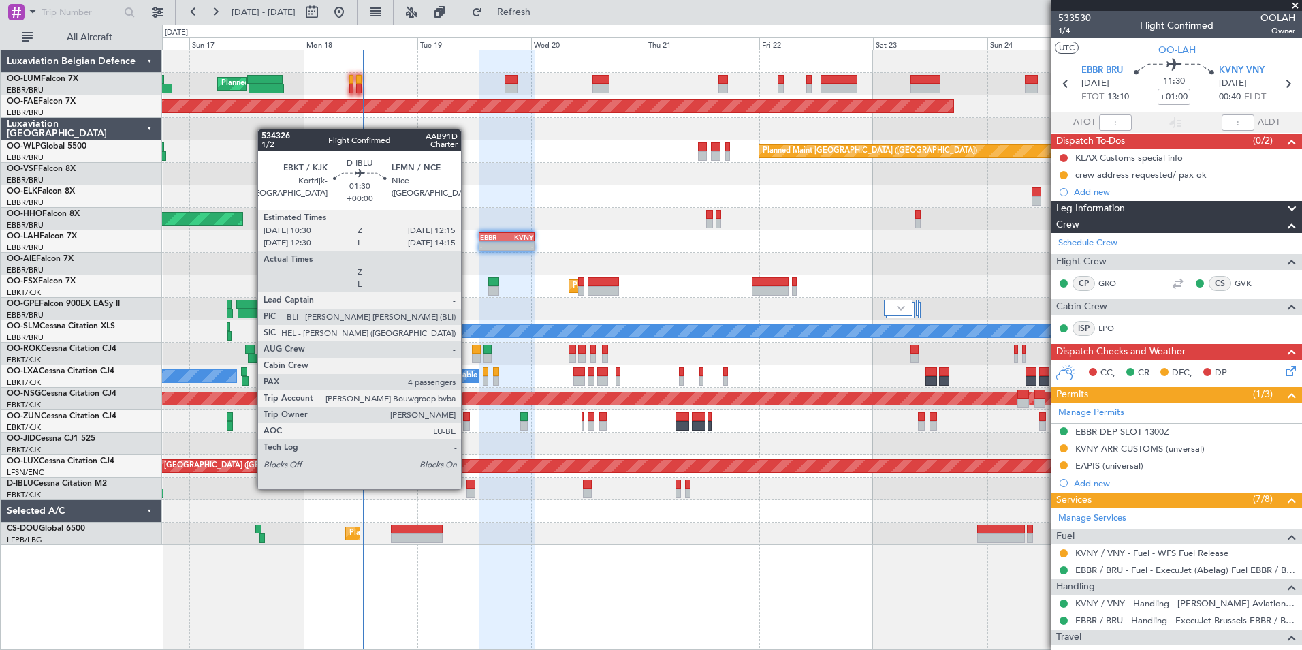
click at [467, 488] on div at bounding box center [471, 485] width 9 height 10
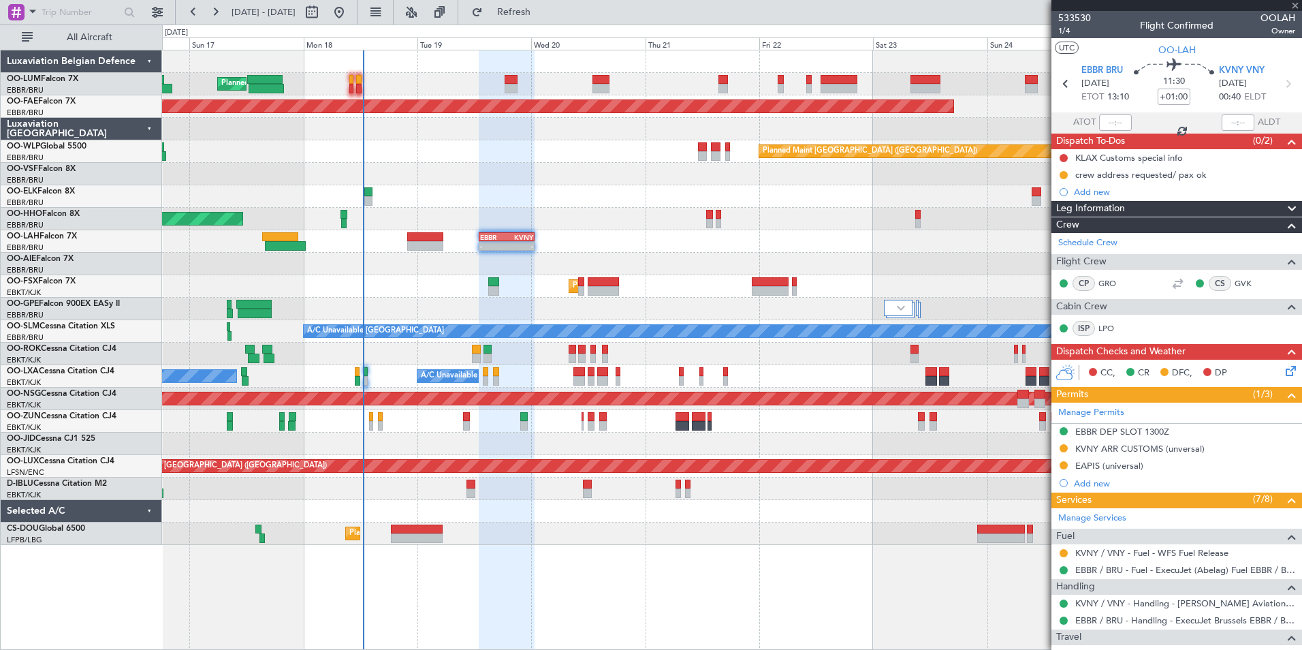
type input "4"
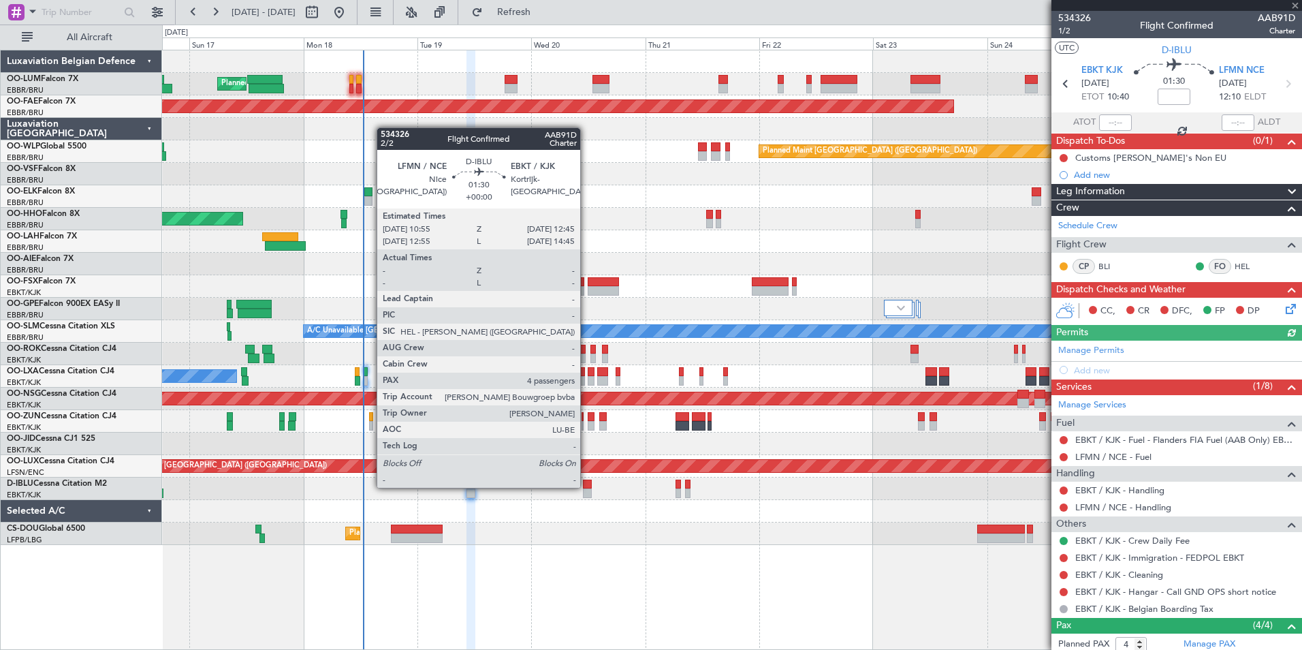
click at [586, 486] on div at bounding box center [587, 485] width 9 height 10
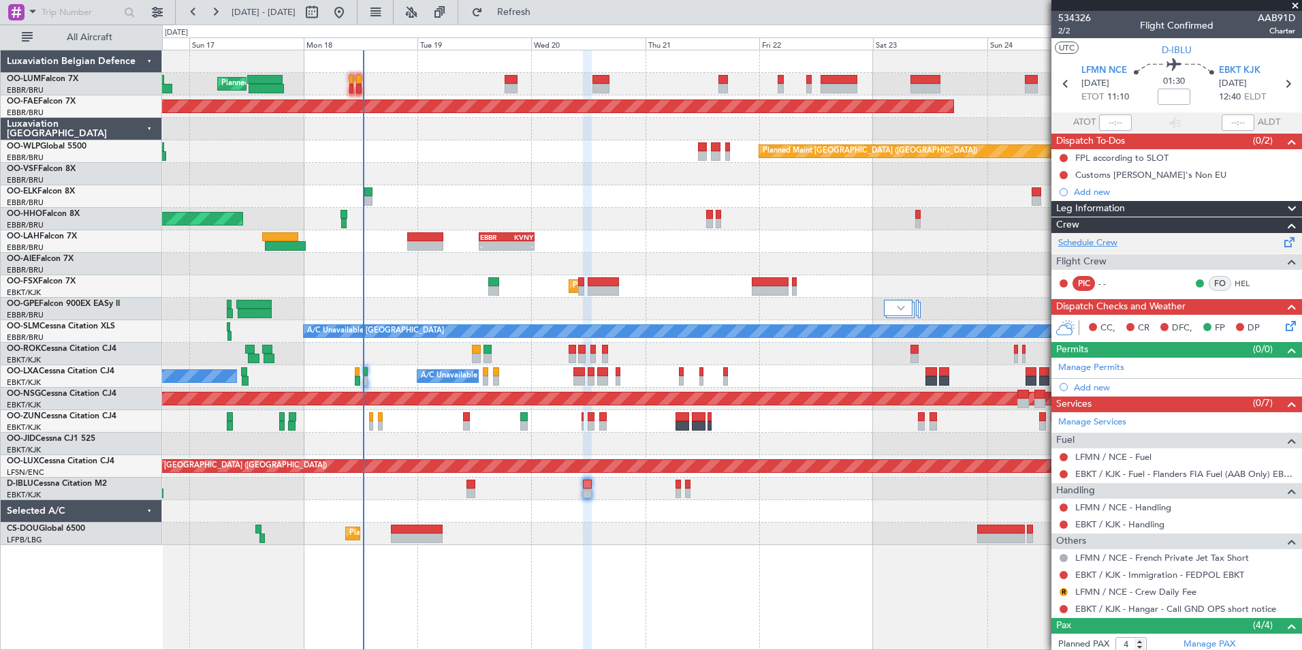
click at [1065, 238] on link "Schedule Crew" at bounding box center [1087, 243] width 59 height 14
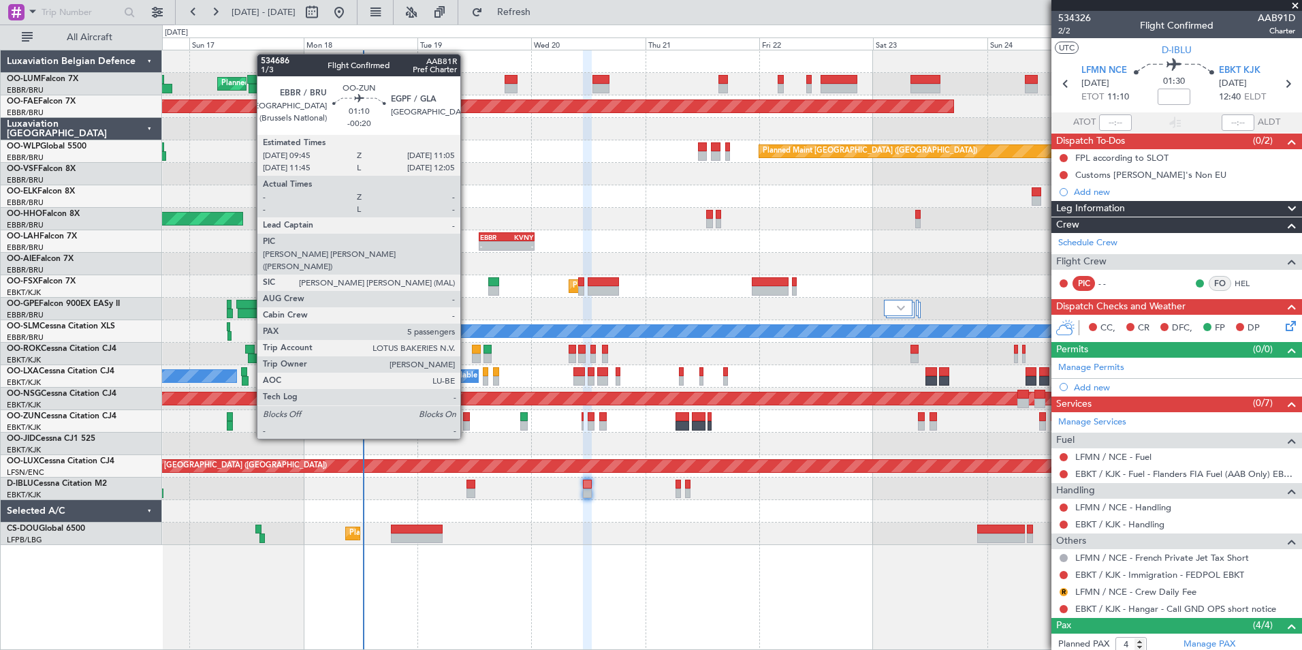
click at [467, 414] on div at bounding box center [466, 417] width 7 height 10
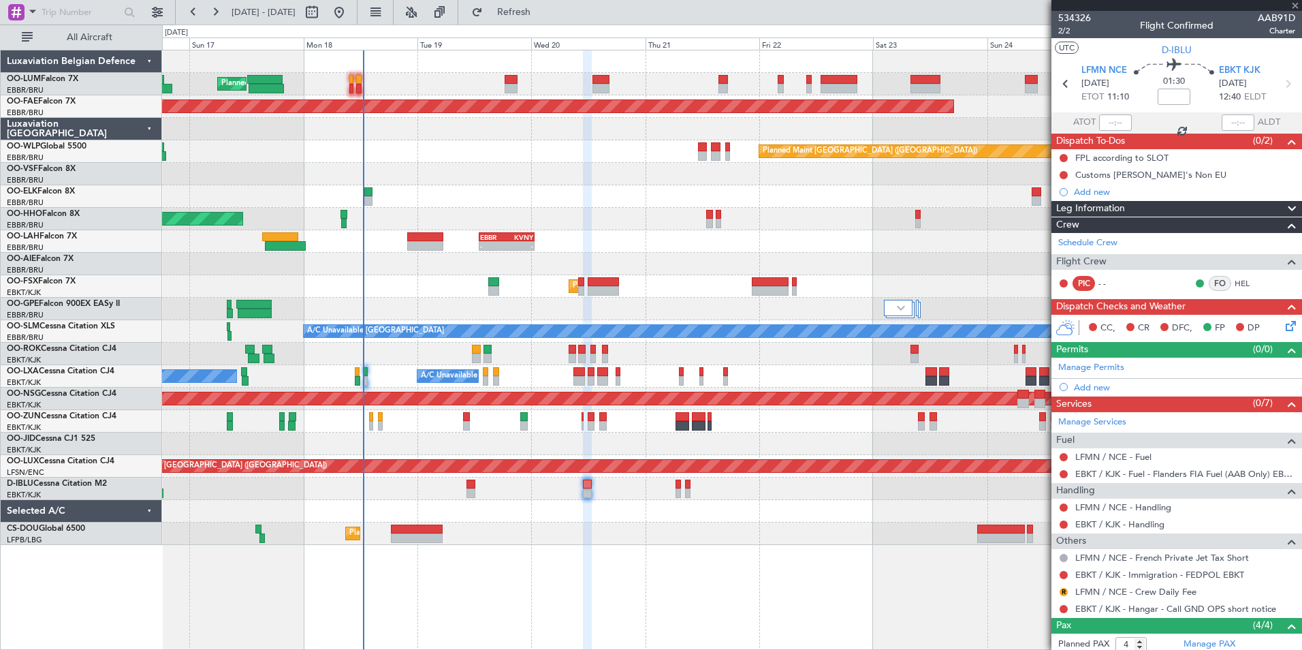
type input "-00:20"
type input "5"
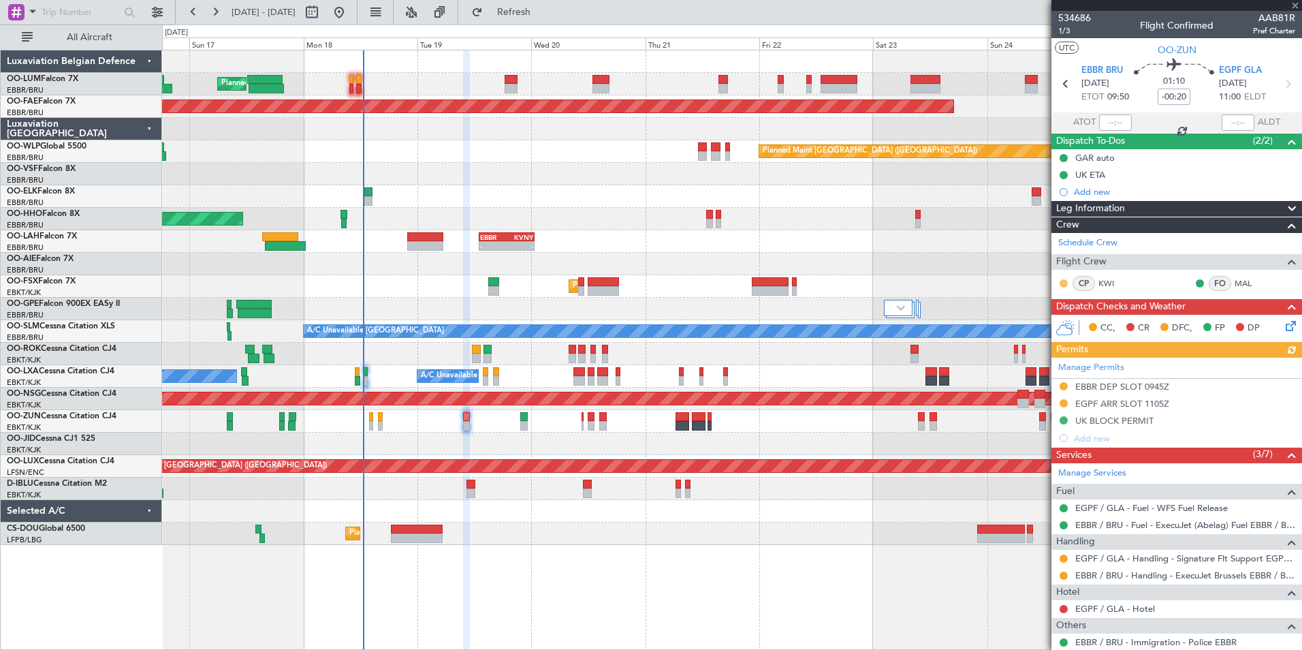
click at [1065, 283] on button at bounding box center [1064, 283] width 8 height 8
click at [1047, 321] on span "Acknowledged" at bounding box center [1068, 323] width 60 height 14
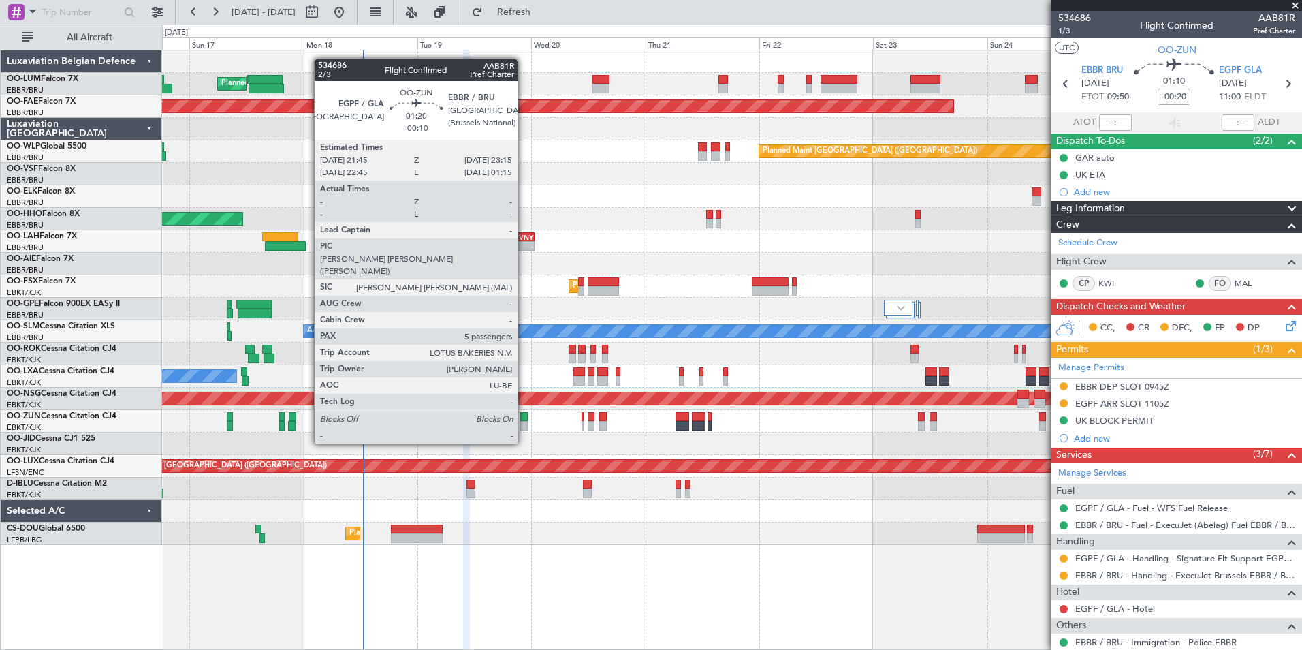
click at [524, 419] on div at bounding box center [523, 417] width 7 height 10
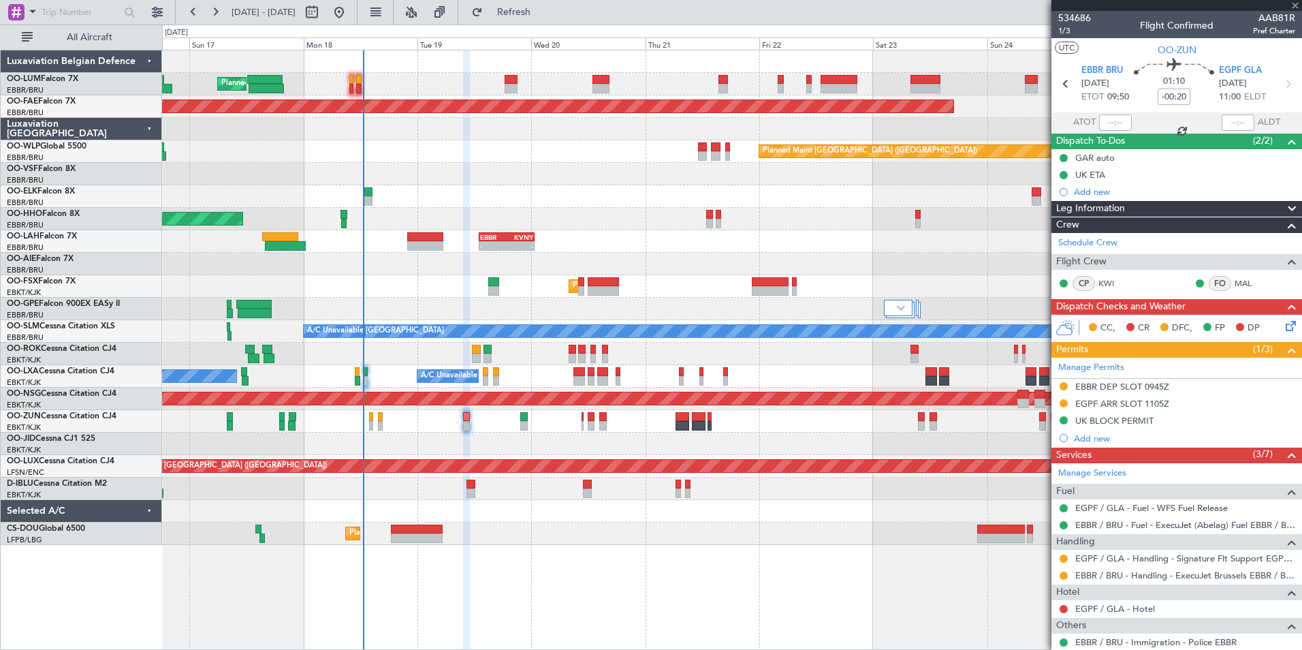
type input "-00:10"
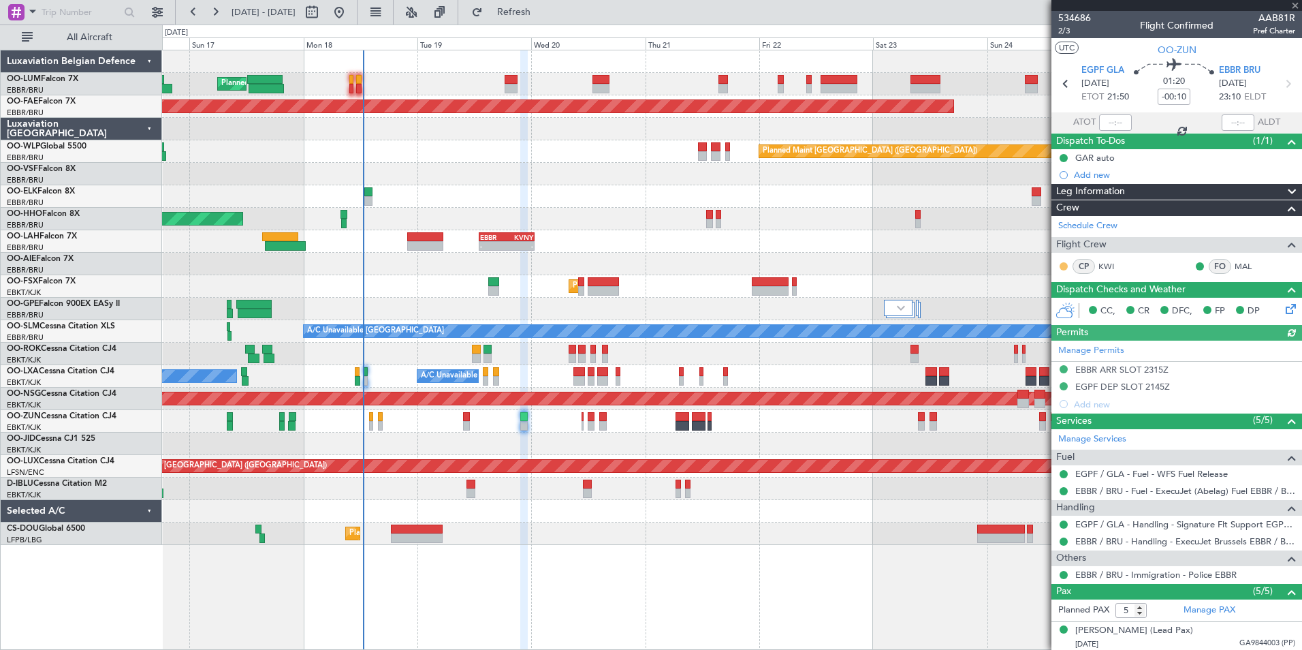
click at [1065, 266] on button at bounding box center [1064, 266] width 8 height 8
click at [1051, 304] on mat-tooltip-component "Unread" at bounding box center [1064, 288] width 50 height 36
click at [1065, 265] on button at bounding box center [1064, 266] width 8 height 8
click at [1047, 303] on span "Acknowledged" at bounding box center [1067, 306] width 60 height 14
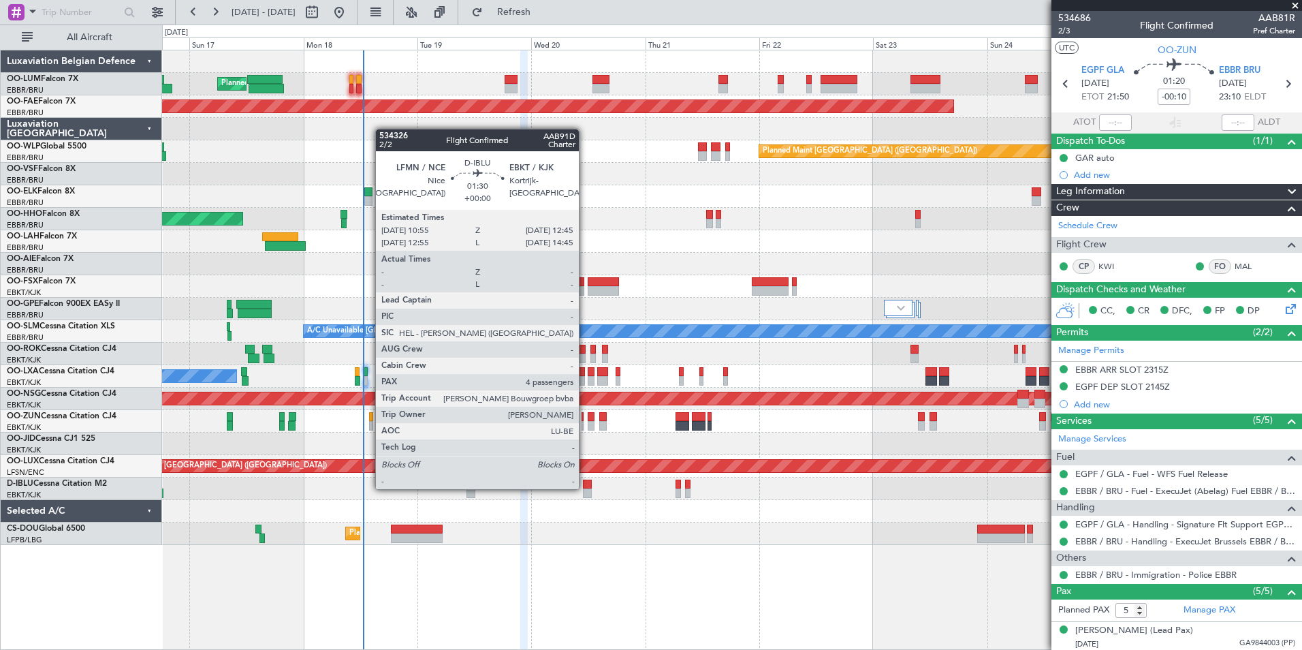
click at [585, 487] on div at bounding box center [587, 485] width 9 height 10
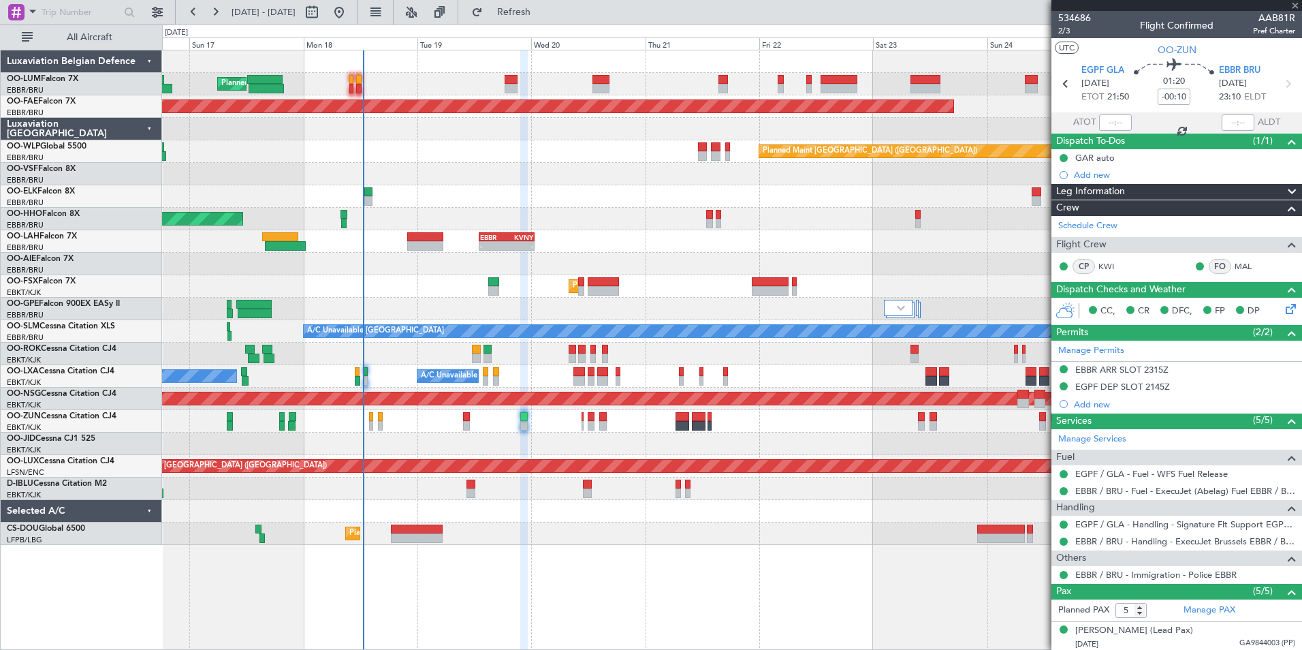
type input "4"
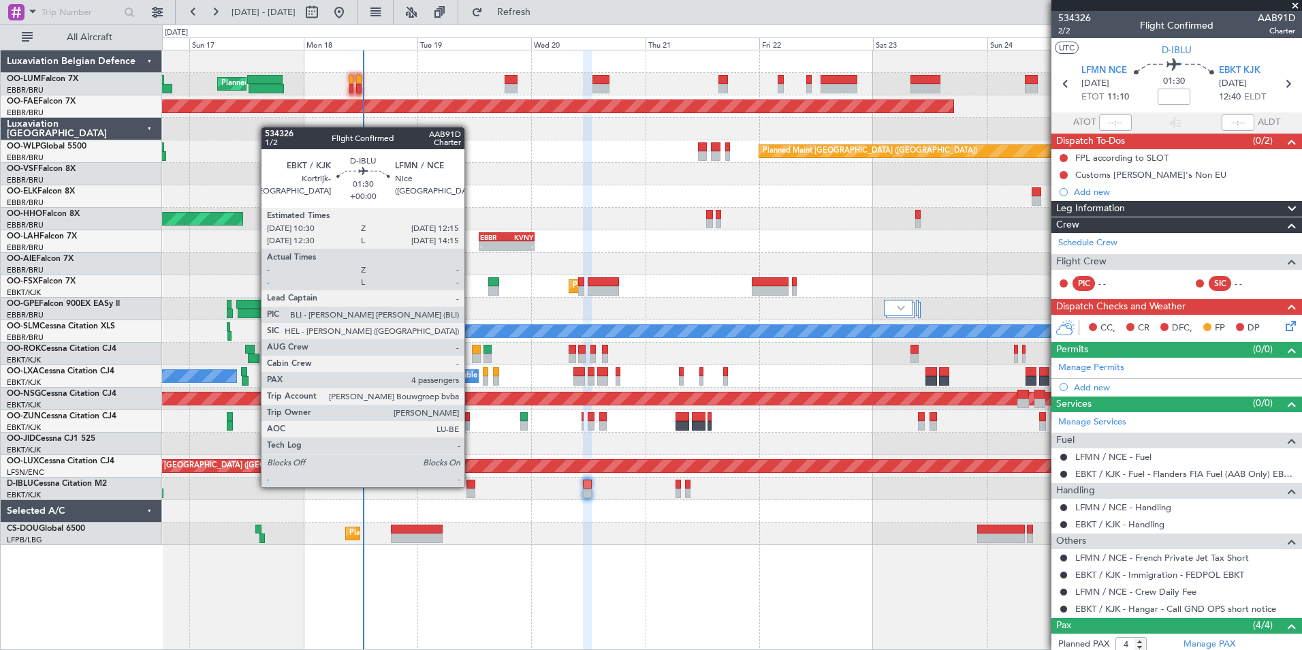
click at [471, 486] on div at bounding box center [471, 485] width 9 height 10
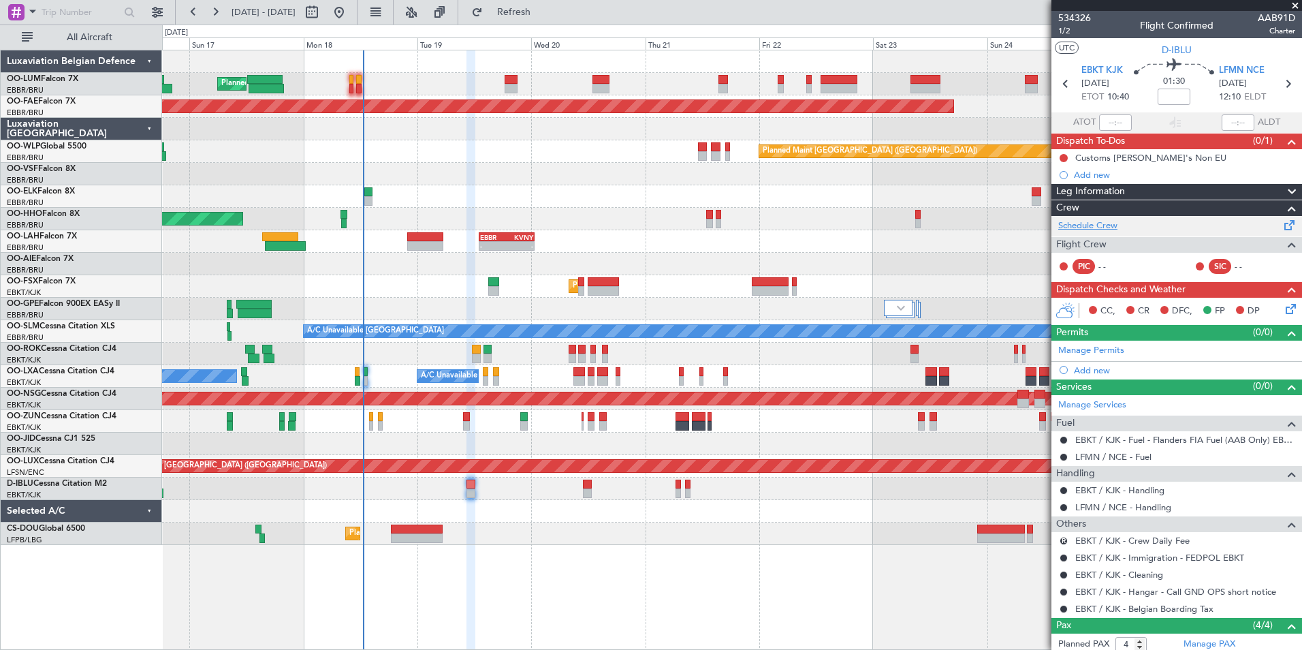
drag, startPoint x: 1099, startPoint y: 221, endPoint x: 1093, endPoint y: 225, distance: 7.4
click at [1093, 225] on link "Schedule Crew" at bounding box center [1087, 226] width 59 height 14
